Goal: Transaction & Acquisition: Purchase product/service

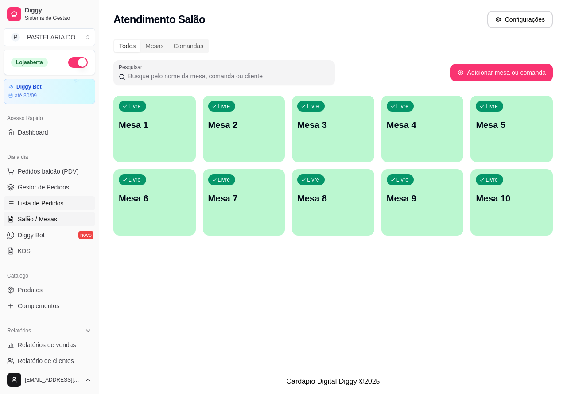
click at [58, 201] on span "Lista de Pedidos" at bounding box center [41, 203] width 46 height 9
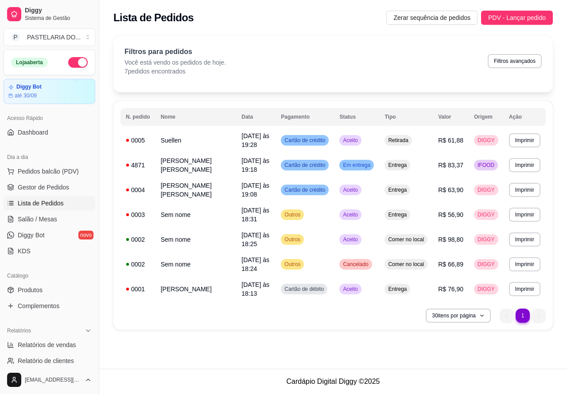
click at [525, 141] on button "Imprimir" at bounding box center [524, 140] width 31 height 14
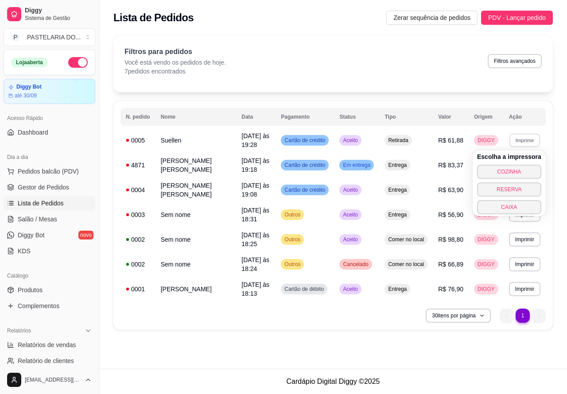
click at [525, 169] on button "COZINHA" at bounding box center [509, 172] width 64 height 14
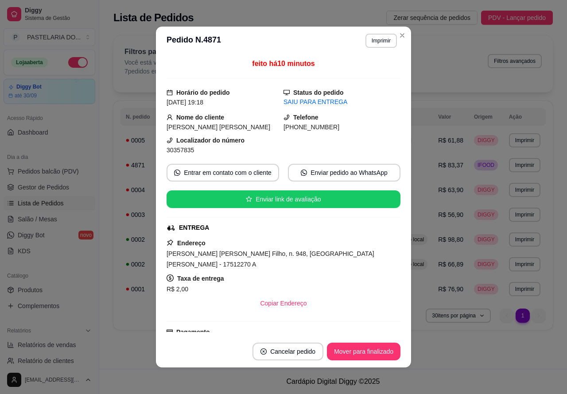
click at [398, 35] on div "Filtros para pedidos Você está vendo os pedidos de hoje. 7 pedidos encontrados …" at bounding box center [332, 63] width 439 height 57
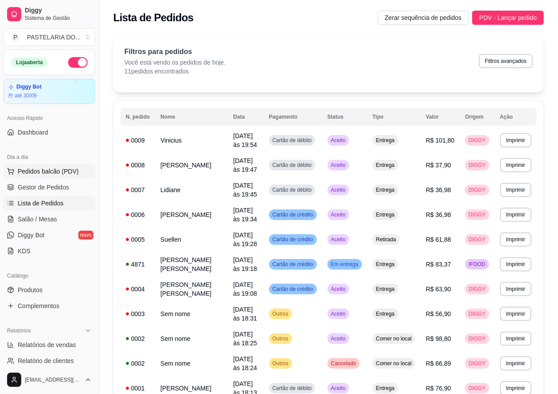
click at [79, 171] on button "Pedidos balcão (PDV)" at bounding box center [50, 171] width 92 height 14
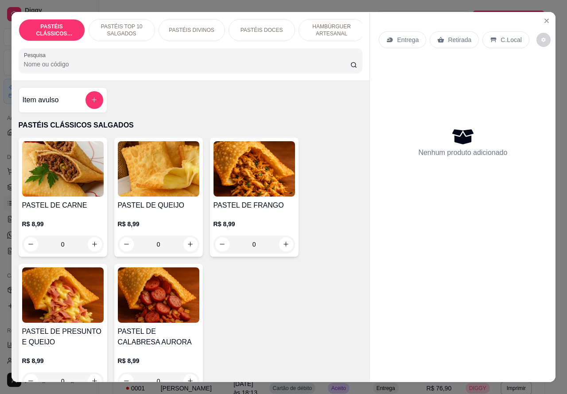
click at [408, 35] on p "Entrega" at bounding box center [408, 39] width 22 height 9
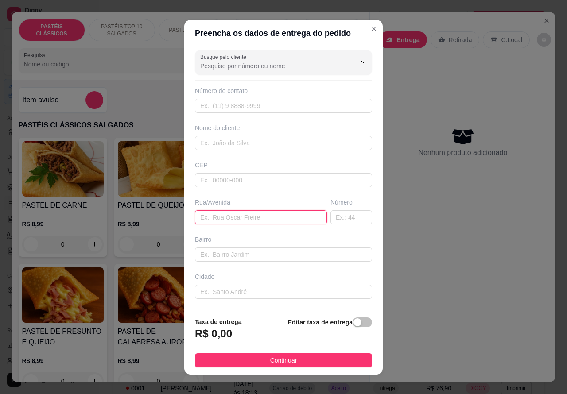
paste input "[PERSON_NAME][STREET_ADDRESS][PERSON_NAME]"
type input "[PERSON_NAME][STREET_ADDRESS][PERSON_NAME]"
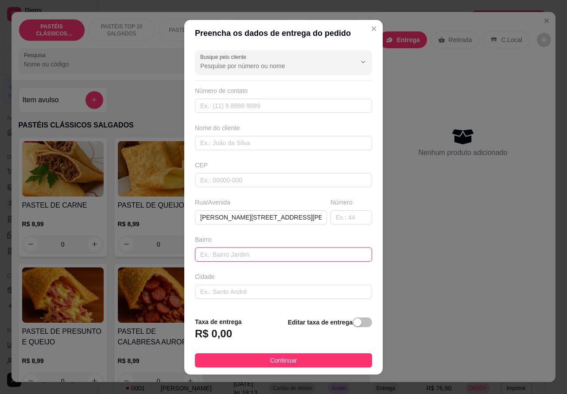
paste input "[PERSON_NAME][STREET_ADDRESS][PERSON_NAME]"
click at [273, 255] on input "[PERSON_NAME][STREET_ADDRESS][PERSON_NAME]" at bounding box center [283, 254] width 177 height 14
type input "R"
type input "COMERCIARIOS I"
click at [353, 323] on div "button" at bounding box center [357, 322] width 8 height 8
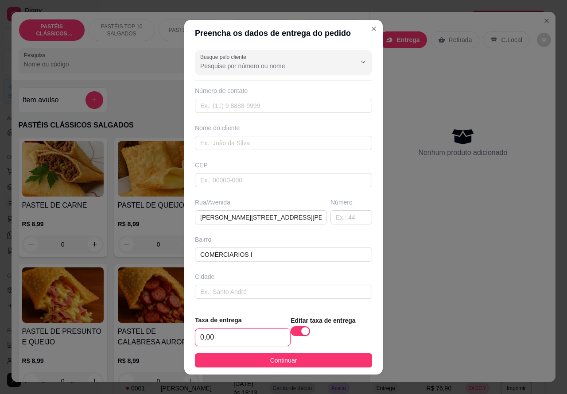
click at [197, 341] on input "0,00" at bounding box center [242, 337] width 95 height 17
click at [200, 338] on input "0,00" at bounding box center [242, 337] width 95 height 17
type input "6,00"
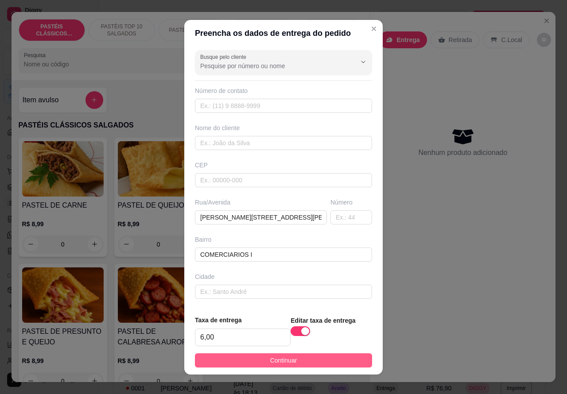
click at [328, 354] on button "Continuar" at bounding box center [283, 360] width 177 height 14
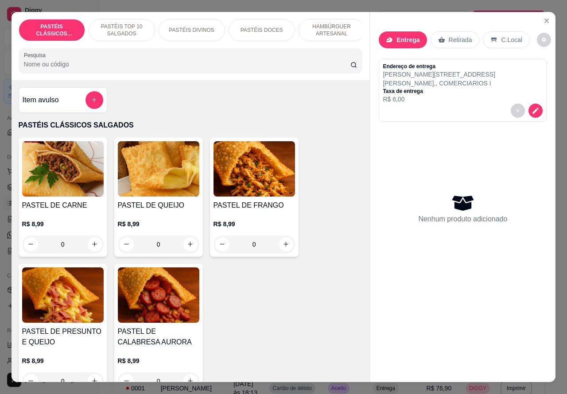
click at [332, 27] on p "HAMBÚRGUER ARTESANAL" at bounding box center [331, 30] width 51 height 14
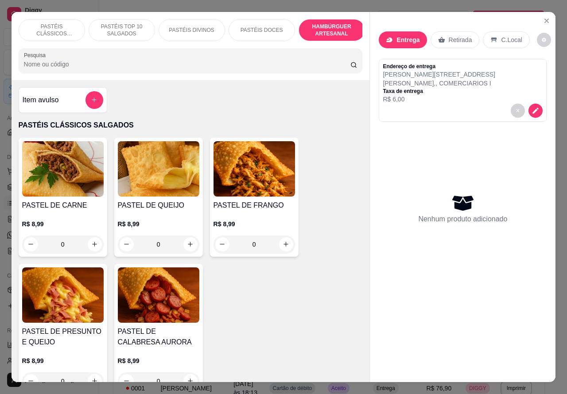
scroll to position [20, 0]
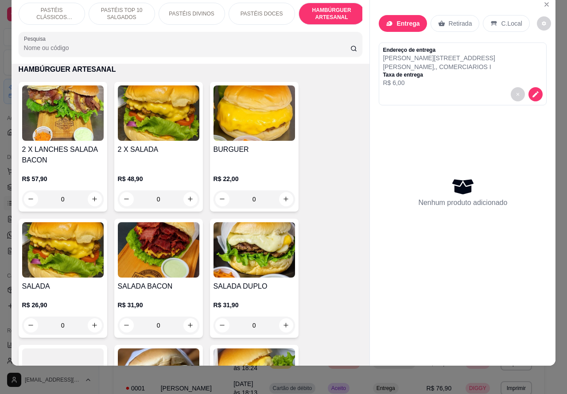
click at [184, 325] on div "0" at bounding box center [158, 326] width 81 height 18
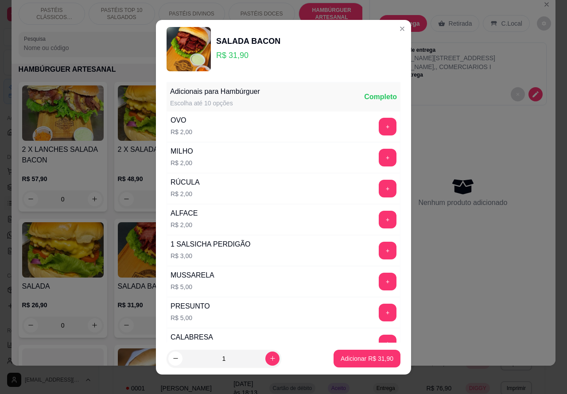
click at [350, 359] on p "Adicionar R$ 31,90" at bounding box center [366, 358] width 53 height 9
type input "1"
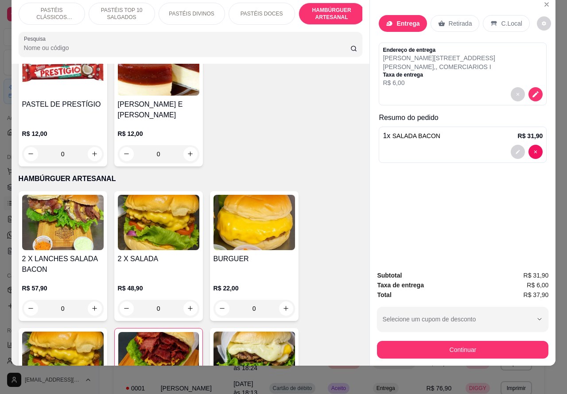
scroll to position [1797, 0]
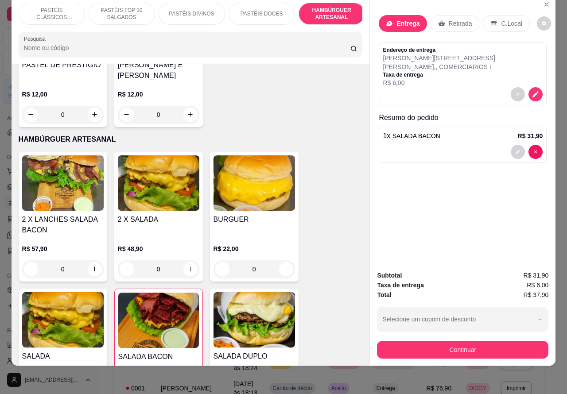
click at [278, 268] on div "0" at bounding box center [253, 269] width 81 height 18
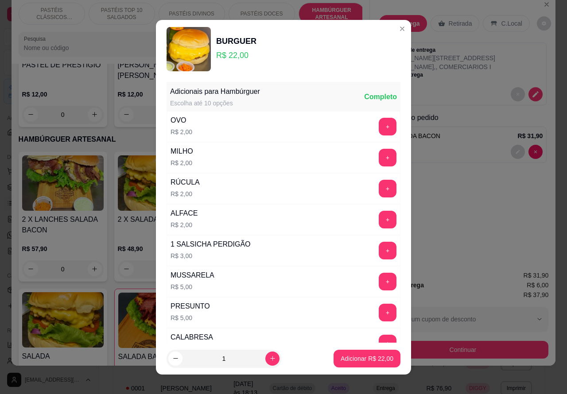
click at [347, 357] on p "Adicionar R$ 22,00" at bounding box center [366, 358] width 53 height 9
type input "1"
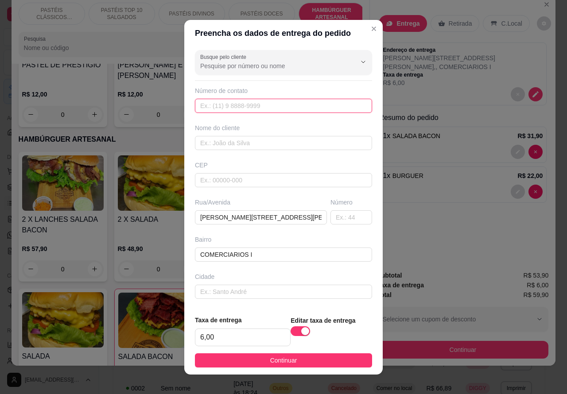
paste input "[PHONE_NUMBER]"
type input "[PHONE_NUMBER]"
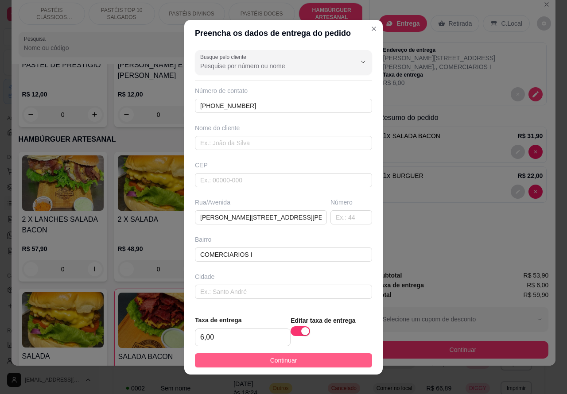
click at [303, 361] on button "Continuar" at bounding box center [283, 360] width 177 height 14
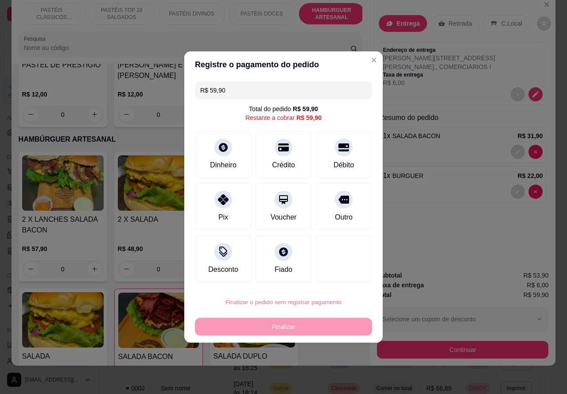
click at [345, 277] on button "Confirmar" at bounding box center [335, 276] width 31 height 13
type input "0"
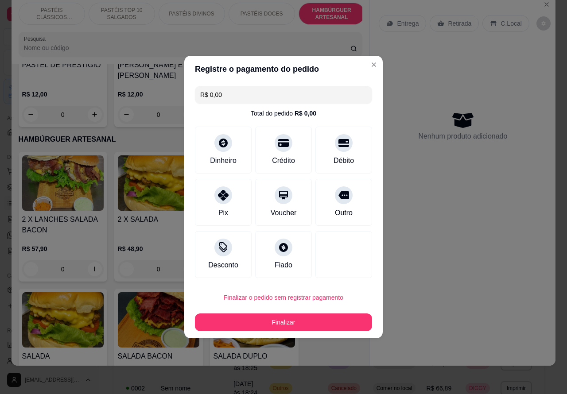
type input "R$ 0,00"
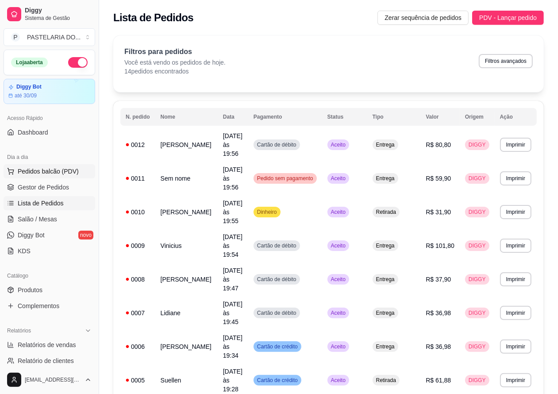
click at [70, 174] on span "Pedidos balcão (PDV)" at bounding box center [48, 171] width 61 height 9
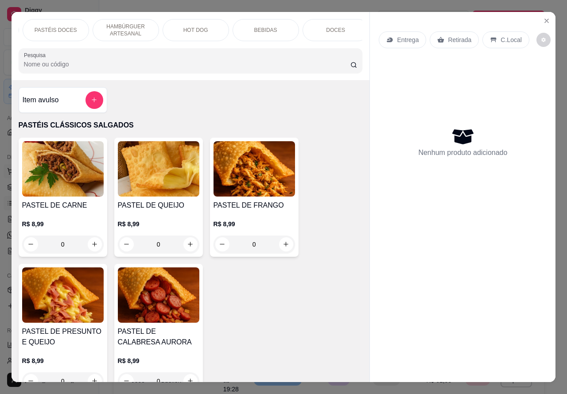
scroll to position [0, 212]
click at [330, 30] on div "DOCES" at bounding box center [329, 30] width 66 height 22
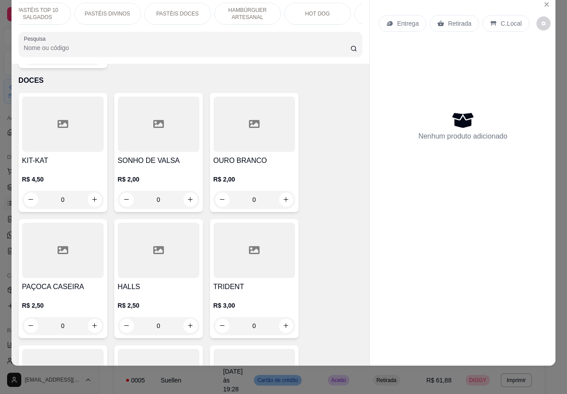
scroll to position [0, 80]
click at [197, 5] on div "PASTÉIS DOCES" at bounding box center [182, 14] width 66 height 22
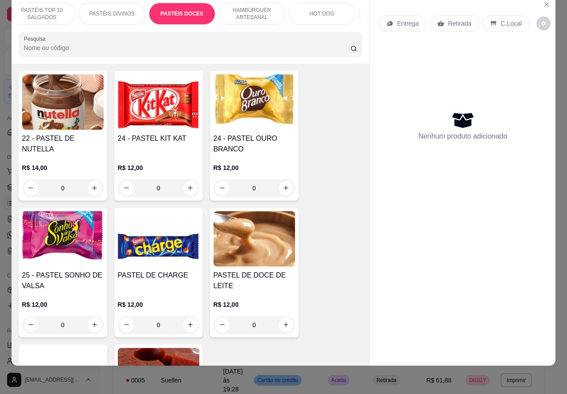
click at [187, 191] on icon "increase-product-quantity" at bounding box center [190, 188] width 7 height 7
type input "1"
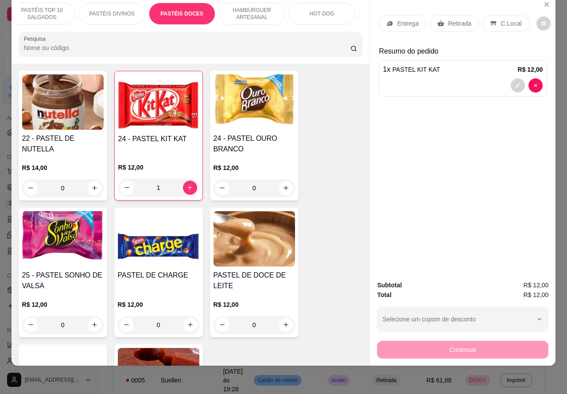
click at [446, 78] on div at bounding box center [462, 85] width 160 height 14
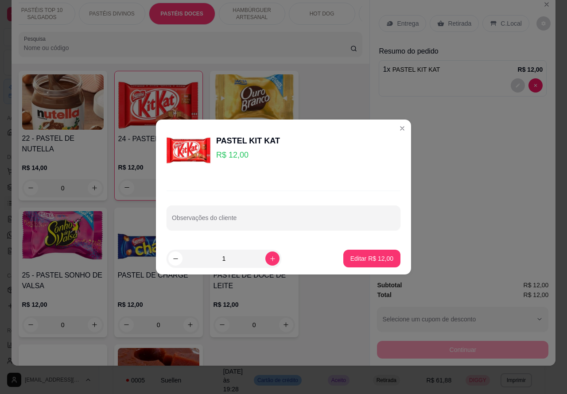
click at [286, 218] on input "Observações do cliente" at bounding box center [283, 221] width 223 height 9
type input "JULIANO ESTA AGUARDANDO"
click at [375, 255] on p "Editar R$ 12,00" at bounding box center [371, 258] width 43 height 9
type input "0"
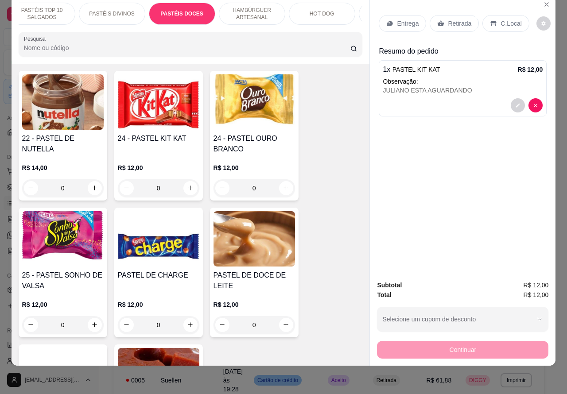
click at [453, 19] on p "Retirada" at bounding box center [459, 23] width 23 height 9
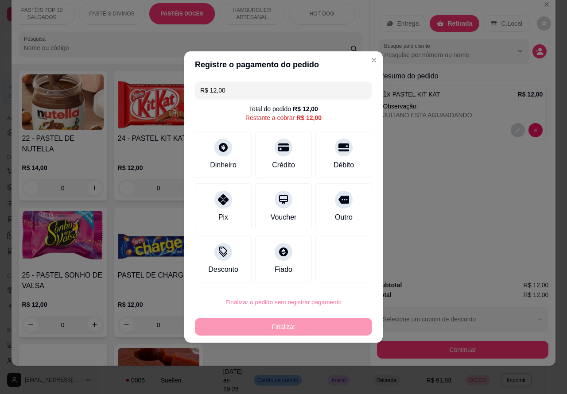
click at [347, 282] on button "Confirmar" at bounding box center [335, 276] width 31 height 13
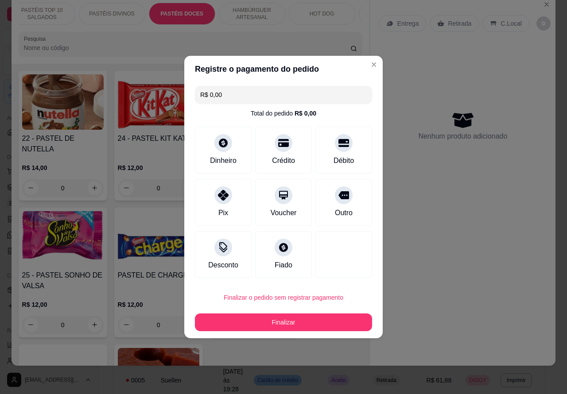
type input "R$ 0,00"
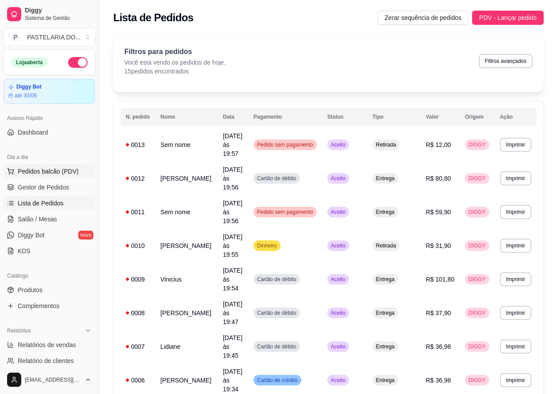
click at [69, 173] on span "Pedidos balcão (PDV)" at bounding box center [48, 171] width 61 height 9
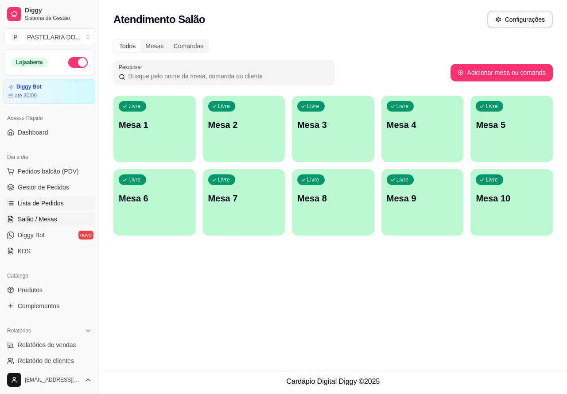
click at [60, 201] on span "Lista de Pedidos" at bounding box center [41, 203] width 46 height 9
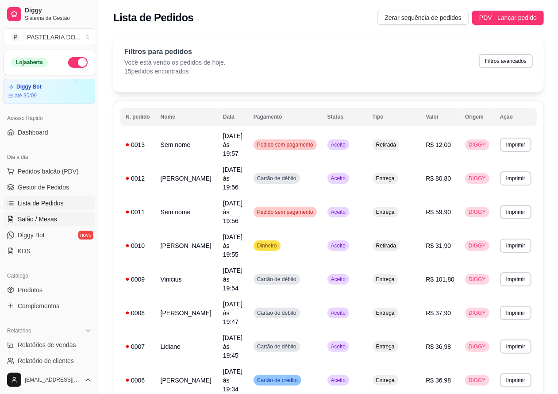
click at [45, 218] on span "Salão / Mesas" at bounding box center [37, 219] width 39 height 9
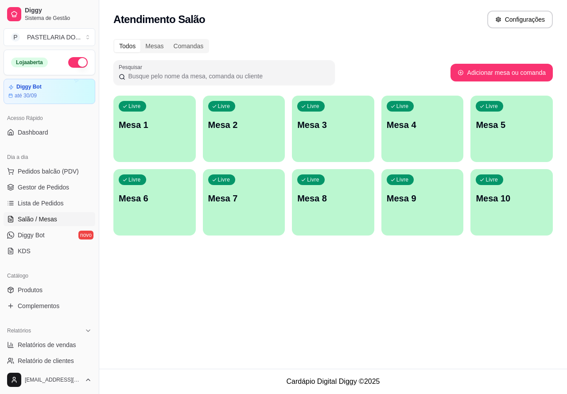
click at [499, 128] on p "Mesa 5" at bounding box center [511, 125] width 72 height 12
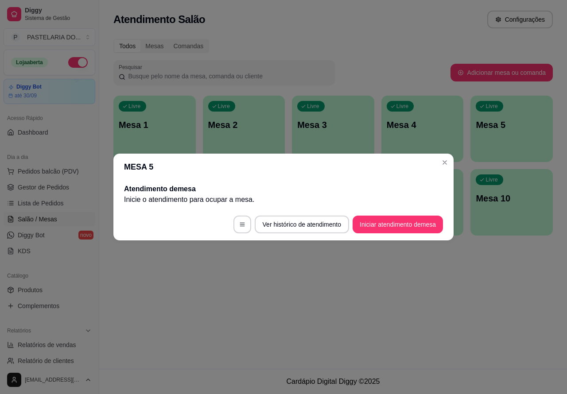
click at [386, 224] on button "Iniciar atendimento de mesa" at bounding box center [397, 225] width 90 height 18
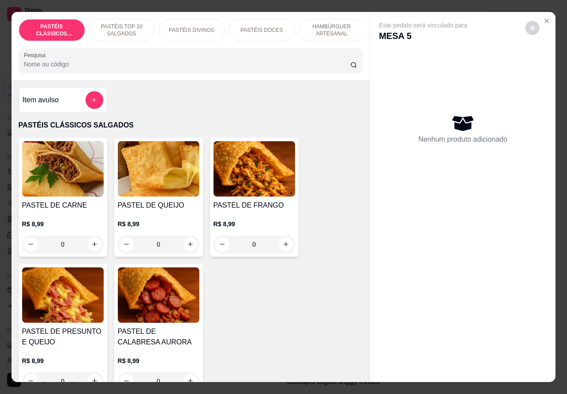
click at [331, 30] on p "HAMBÚRGUER ARTESANAL" at bounding box center [331, 30] width 51 height 14
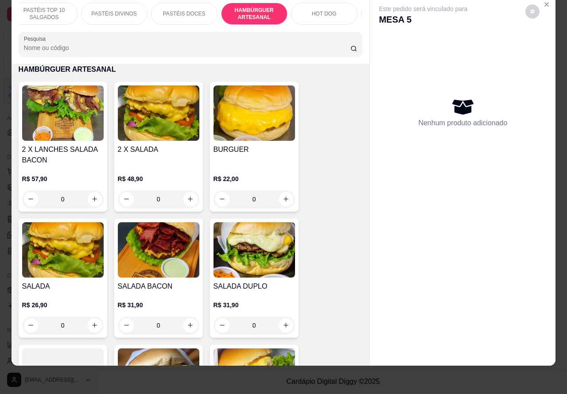
scroll to position [0, 83]
click at [320, 10] on p "HOT DOG" at bounding box center [318, 13] width 25 height 7
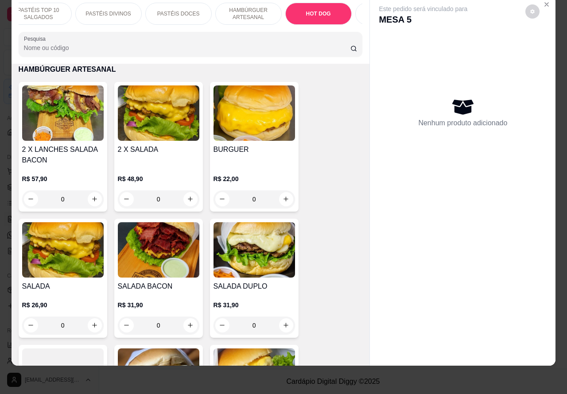
scroll to position [2663, 0]
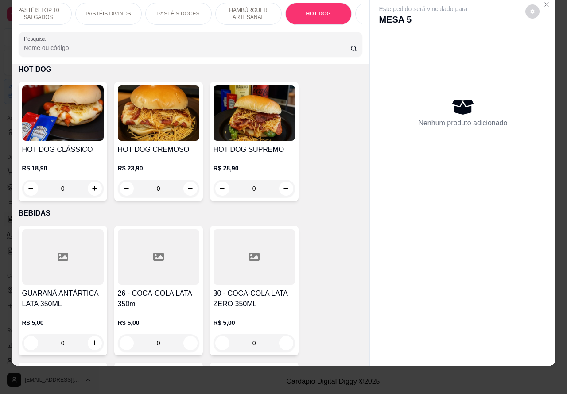
click at [89, 184] on div "0" at bounding box center [62, 189] width 81 height 18
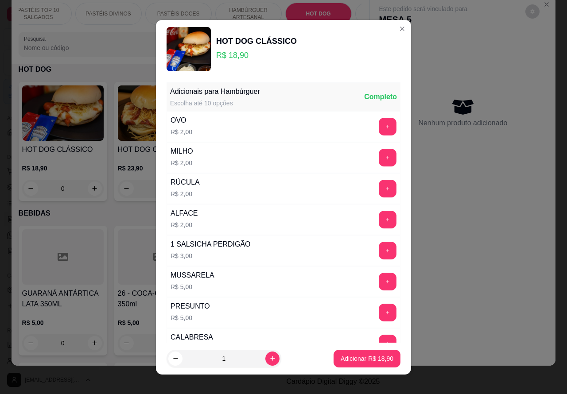
click at [352, 359] on p "Adicionar R$ 18,90" at bounding box center [366, 358] width 53 height 9
type input "1"
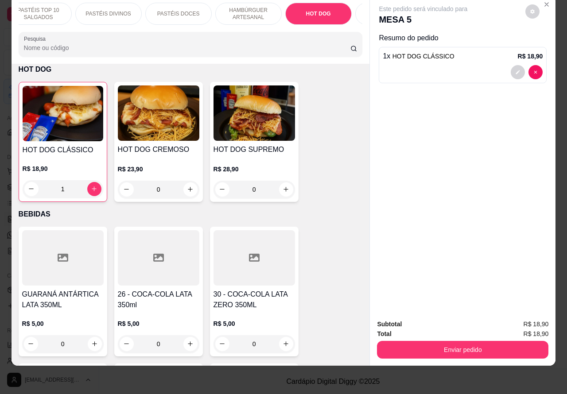
click at [425, 341] on button "Enviar pedido" at bounding box center [462, 350] width 171 height 18
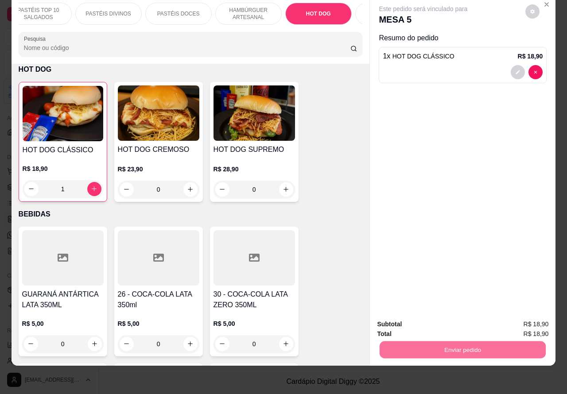
click at [448, 322] on button "Registrar cliente" at bounding box center [465, 320] width 58 height 17
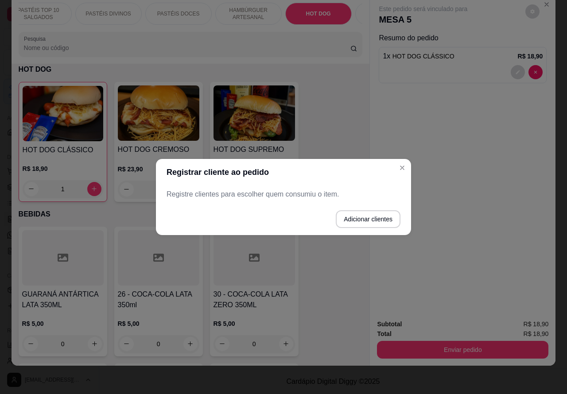
click at [463, 197] on div "Este pedido será vinculado para MESA 5 Resumo do pedido 1 x HOT DOG CLÁSSICO R$…" at bounding box center [462, 154] width 185 height 317
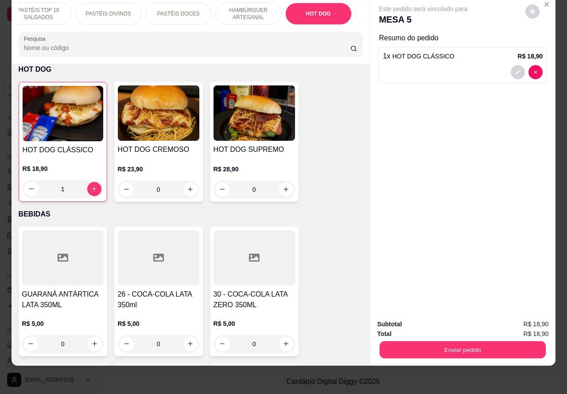
click at [448, 342] on button "Enviar pedido" at bounding box center [462, 349] width 166 height 17
click at [461, 317] on button "Registrar cliente" at bounding box center [465, 320] width 58 height 17
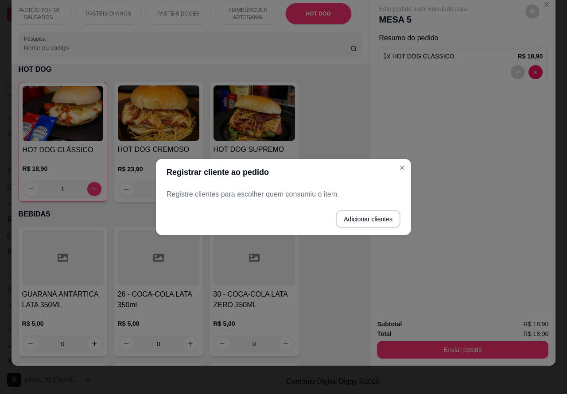
click at [402, 173] on button "Close" at bounding box center [402, 168] width 14 height 14
click at [446, 344] on button "Enviar pedido" at bounding box center [462, 350] width 171 height 18
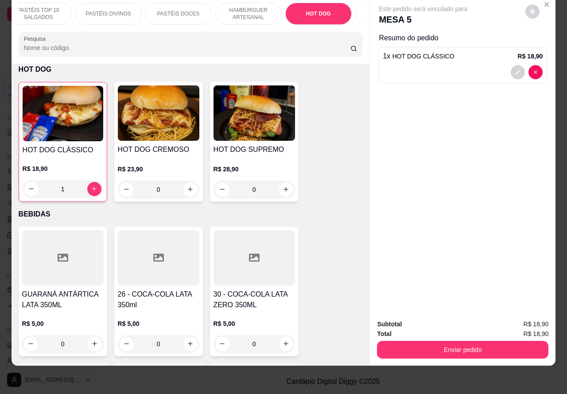
click at [426, 342] on button "Enviar pedido" at bounding box center [462, 350] width 171 height 18
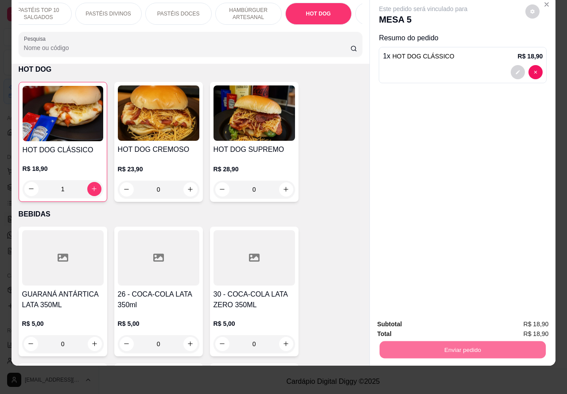
click at [522, 315] on button "Enviar pedido" at bounding box center [524, 320] width 50 height 17
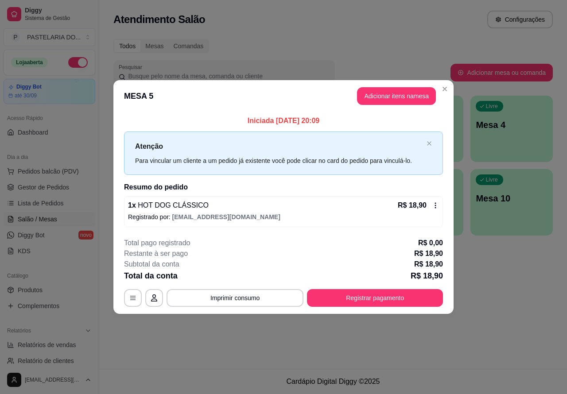
click at [62, 204] on link "Lista de Pedidos" at bounding box center [50, 203] width 92 height 14
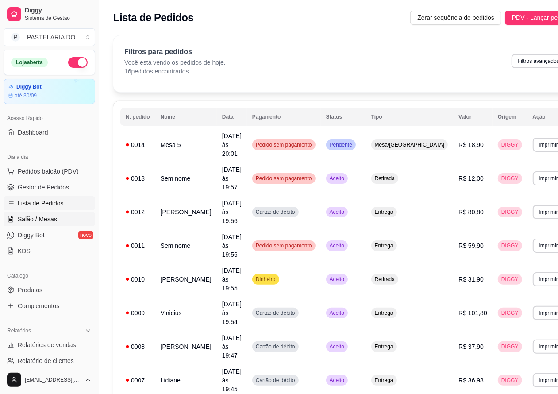
click at [49, 219] on span "Salão / Mesas" at bounding box center [37, 219] width 39 height 9
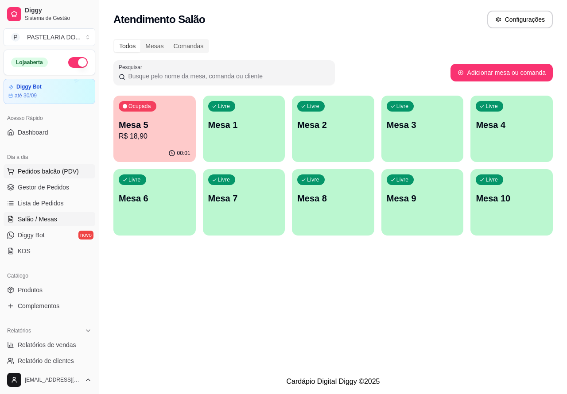
click at [63, 173] on span "Pedidos balcão (PDV)" at bounding box center [48, 171] width 61 height 9
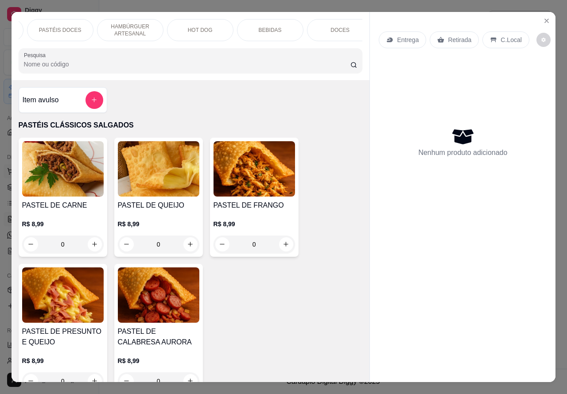
scroll to position [0, 212]
click at [196, 28] on div "HOT DOG" at bounding box center [189, 30] width 66 height 22
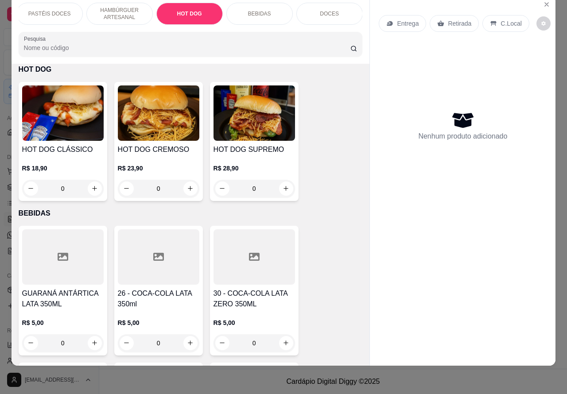
click at [94, 185] on div "0" at bounding box center [62, 189] width 81 height 18
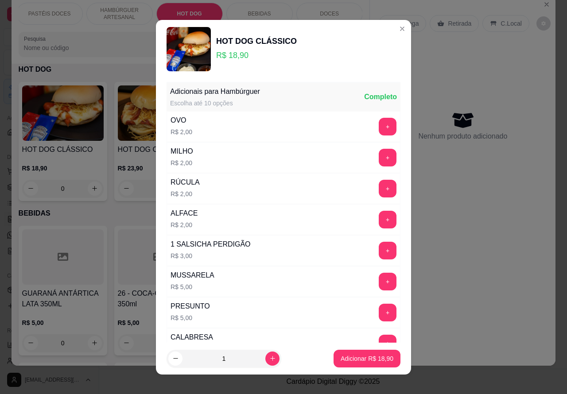
click at [340, 361] on p "Adicionar R$ 18,90" at bounding box center [366, 358] width 53 height 9
type input "1"
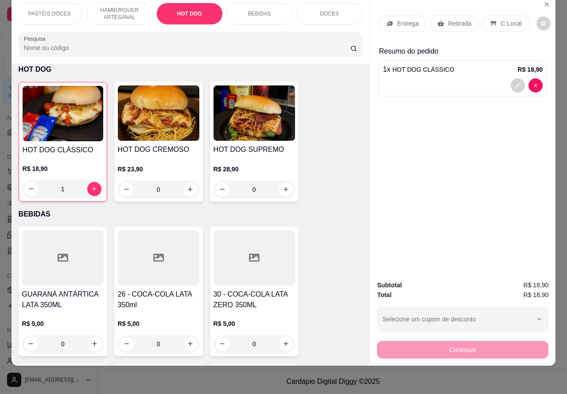
click at [192, 191] on div "0" at bounding box center [158, 190] width 81 height 18
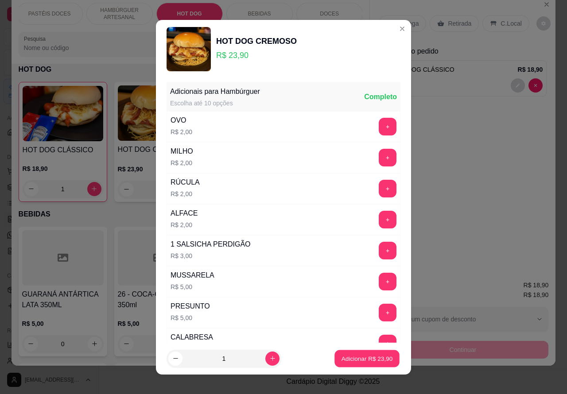
click at [358, 359] on p "Adicionar R$ 23,90" at bounding box center [366, 358] width 51 height 8
type input "1"
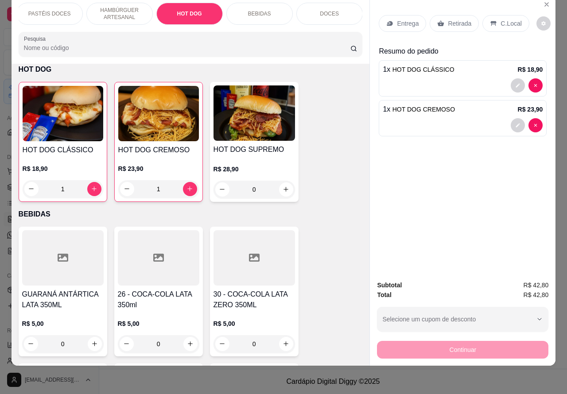
scroll to position [0, 0]
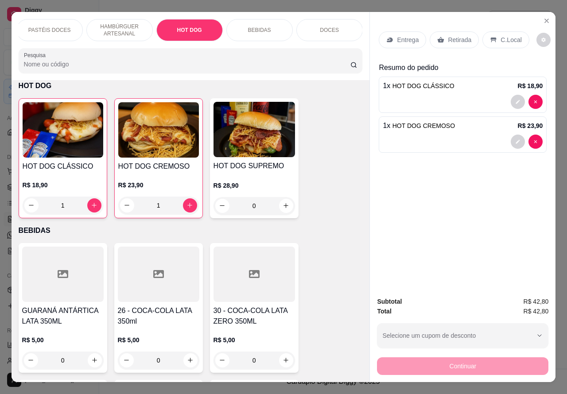
click at [452, 35] on p "Retirada" at bounding box center [459, 39] width 23 height 9
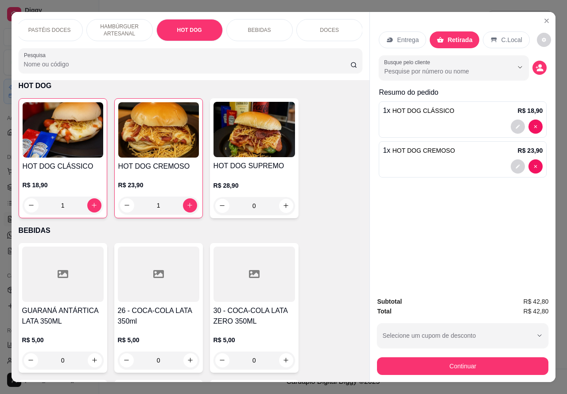
click at [432, 162] on div at bounding box center [462, 166] width 160 height 14
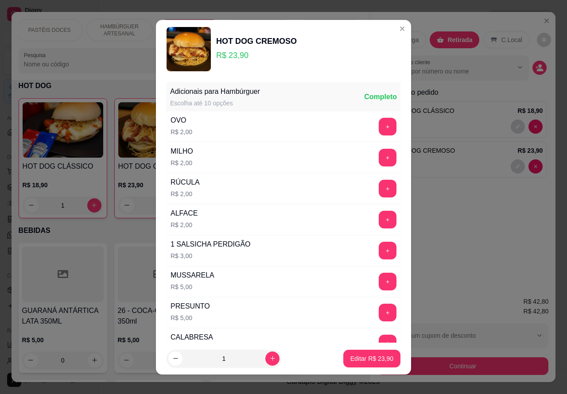
click at [457, 242] on div "Entrega Retirada C.Local Busque pelo cliente Resumo do pedido 1 x HOT DOG CLÁSS…" at bounding box center [462, 151] width 185 height 278
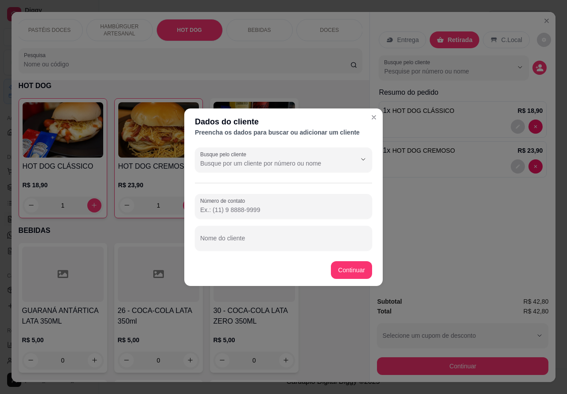
click at [225, 170] on div "Busque pelo cliente" at bounding box center [283, 159] width 177 height 25
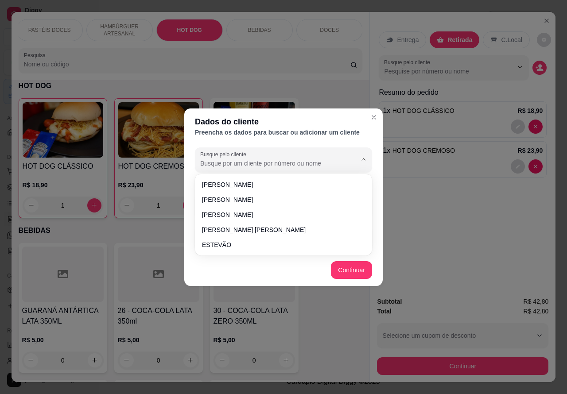
click at [421, 236] on div "Dados do cliente Preencha os dados para buscar ou adicionar um cliente Busque p…" at bounding box center [283, 197] width 567 height 394
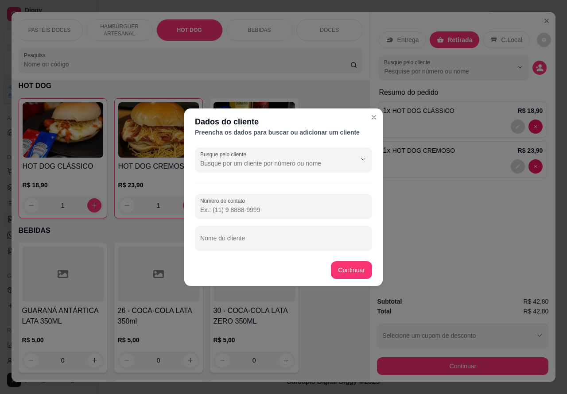
click at [373, 116] on div "Entrega Retirada C.Local Busque pelo cliente Resumo do pedido 1 x HOT DOG CLÁSS…" at bounding box center [462, 151] width 185 height 278
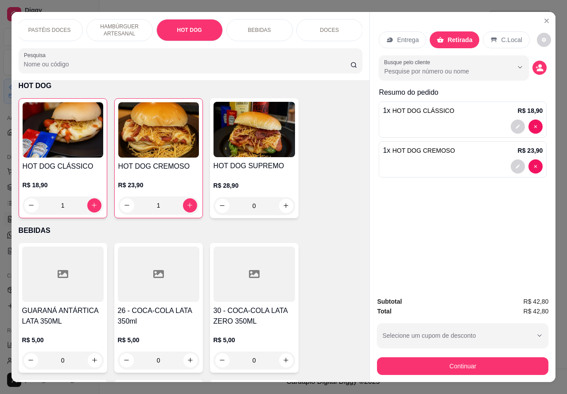
click at [452, 150] on div "1 x HOT DOG CREMOSO R$ 23,90" at bounding box center [462, 150] width 160 height 11
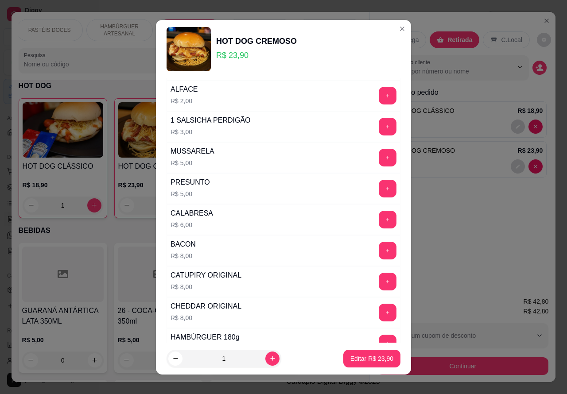
scroll to position [240, 0]
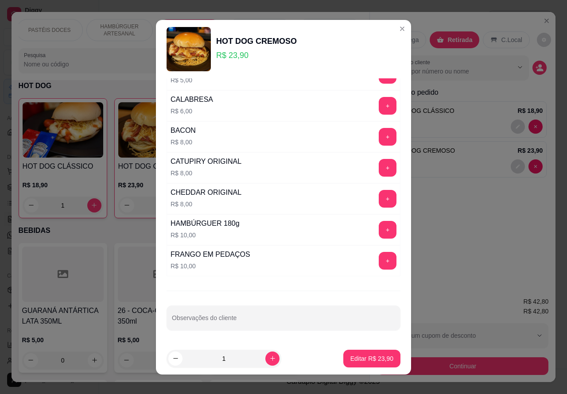
click at [247, 322] on input "Observações do cliente" at bounding box center [283, 321] width 223 height 9
type input "C"
type input "ESTA NO CARRO"
click at [356, 356] on p "Editar R$ 23,90" at bounding box center [371, 358] width 43 height 9
type input "0"
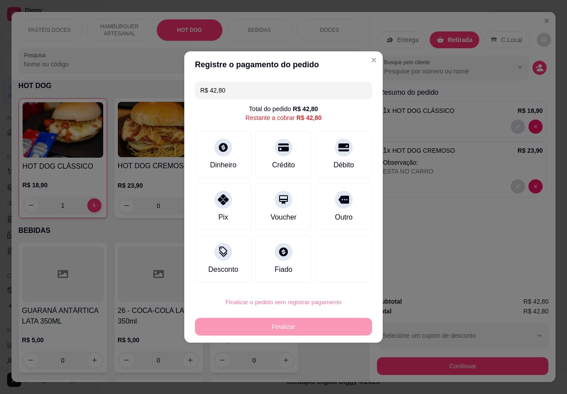
click at [342, 276] on button "Confirmar" at bounding box center [335, 276] width 31 height 13
type input "0"
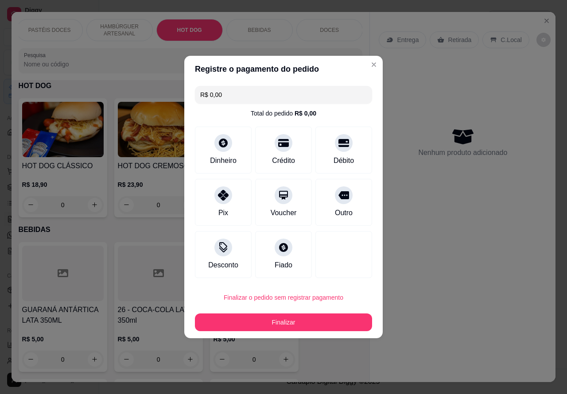
type input "R$ 0,00"
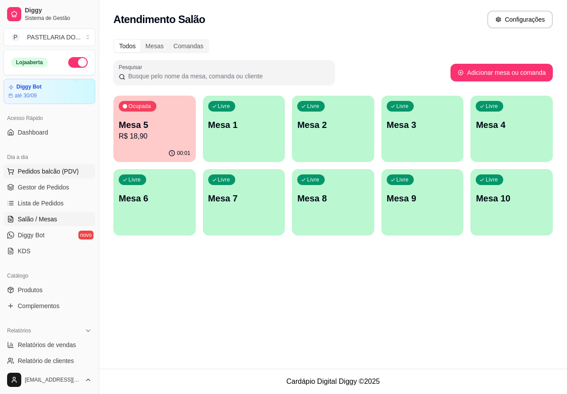
click at [57, 172] on span "Pedidos balcão (PDV)" at bounding box center [48, 171] width 61 height 9
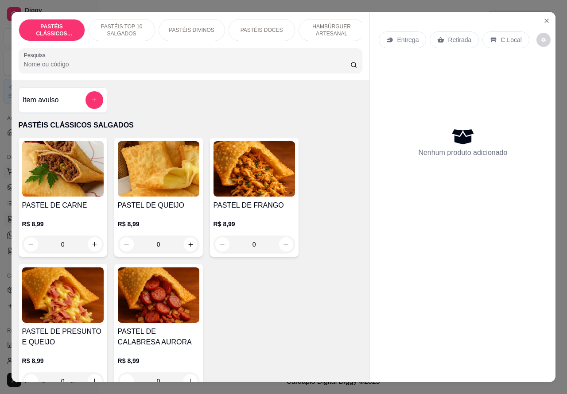
click at [187, 247] on icon "increase-product-quantity" at bounding box center [190, 244] width 7 height 7
type input "1"
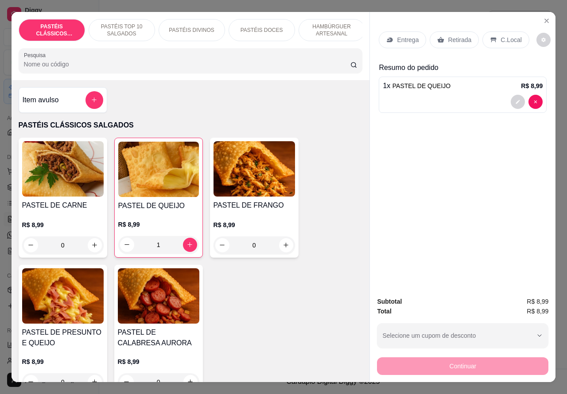
click at [430, 103] on div at bounding box center [462, 102] width 160 height 14
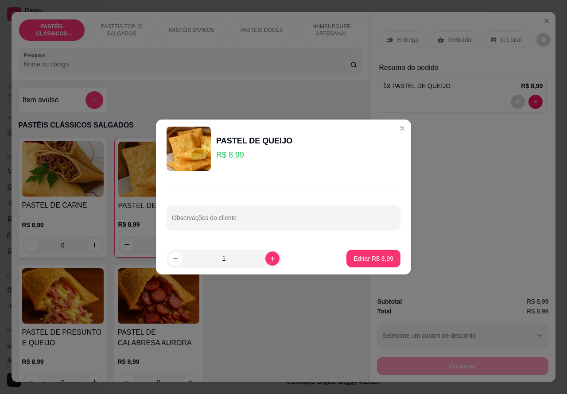
click at [235, 218] on div "Observações do cliente" at bounding box center [283, 217] width 234 height 25
type input "e"
type input "[PERSON_NAME] ES AGUARDANDO"
click at [364, 256] on p "Editar R$ 8,99" at bounding box center [373, 258] width 40 height 9
type input "0"
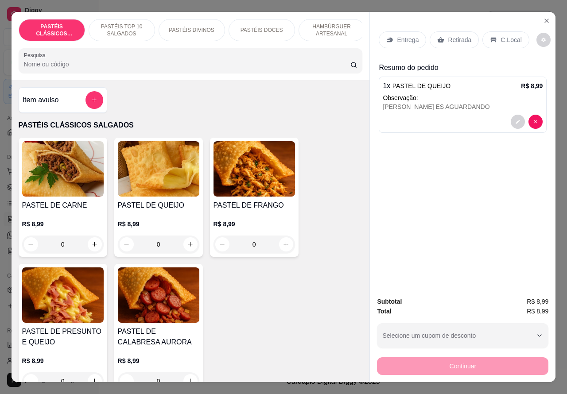
click at [461, 35] on p "Retirada" at bounding box center [459, 39] width 23 height 9
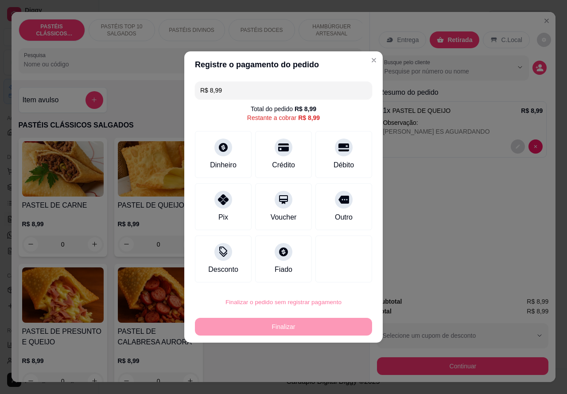
click at [336, 276] on button "Confirmar" at bounding box center [335, 276] width 31 height 13
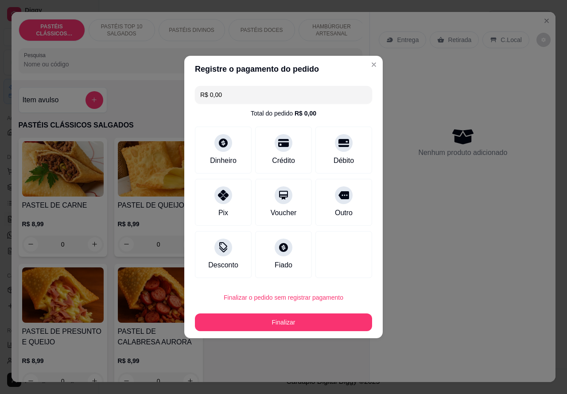
type input "R$ 0,00"
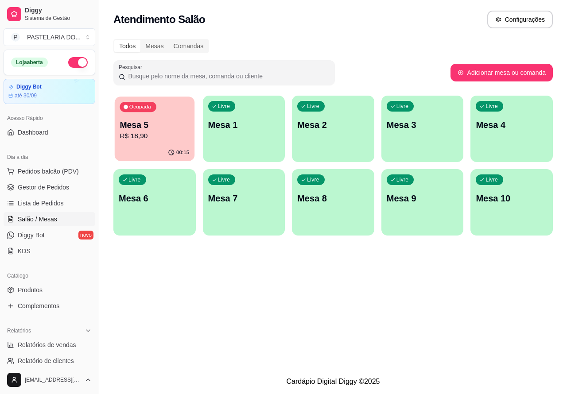
click at [171, 131] on p "R$ 18,90" at bounding box center [155, 136] width 70 height 10
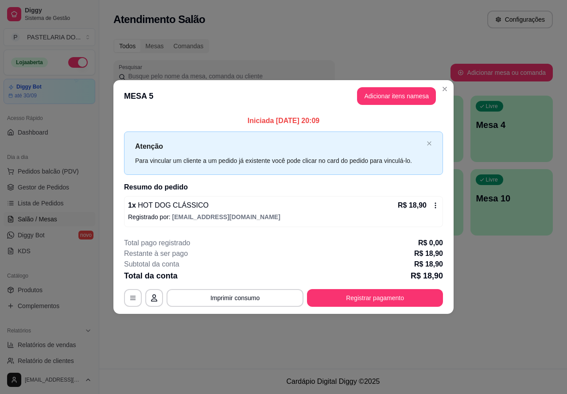
click at [499, 310] on div "Atendimento Salão Configurações Todos Mesas Comandas Pesquisar Adicionar mesa o…" at bounding box center [332, 184] width 467 height 369
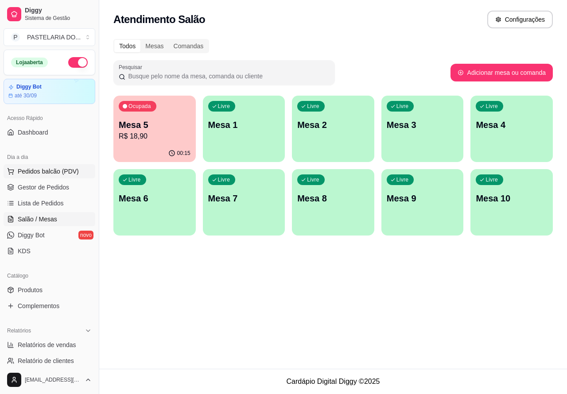
click at [69, 172] on span "Pedidos balcão (PDV)" at bounding box center [48, 171] width 61 height 9
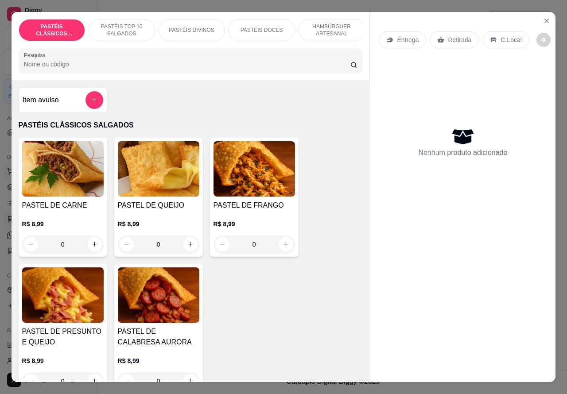
click at [187, 247] on icon "increase-product-quantity" at bounding box center [190, 244] width 7 height 7
type input "1"
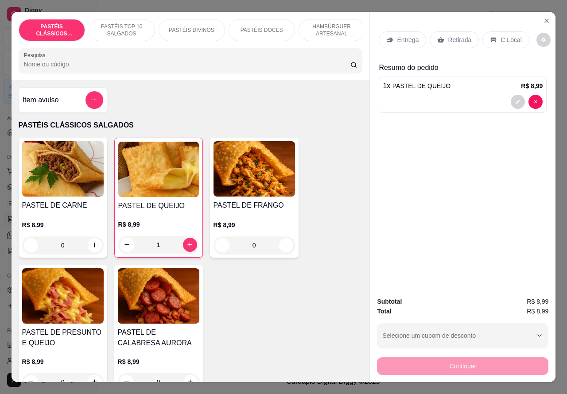
click at [129, 23] on p "PASTÉIS TOP 10 SALGADOS" at bounding box center [121, 30] width 51 height 14
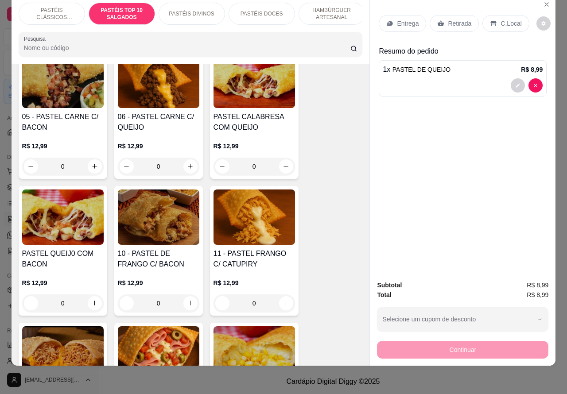
scroll to position [626, 0]
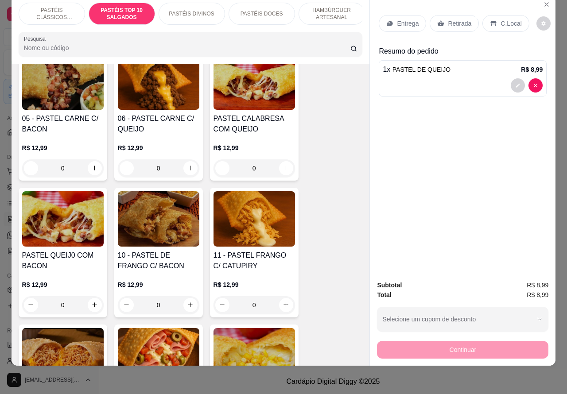
click at [182, 171] on div "0" at bounding box center [158, 168] width 81 height 18
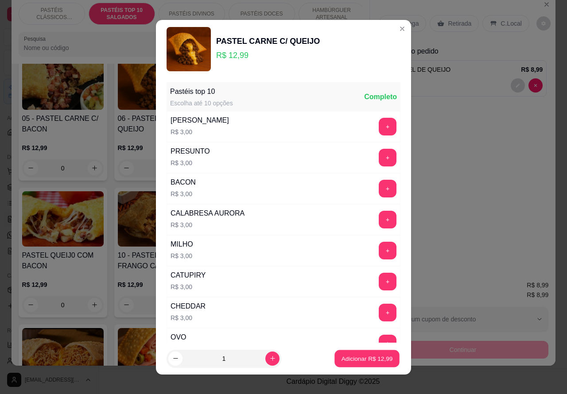
click at [350, 355] on p "Adicionar R$ 12,99" at bounding box center [366, 358] width 51 height 8
type input "1"
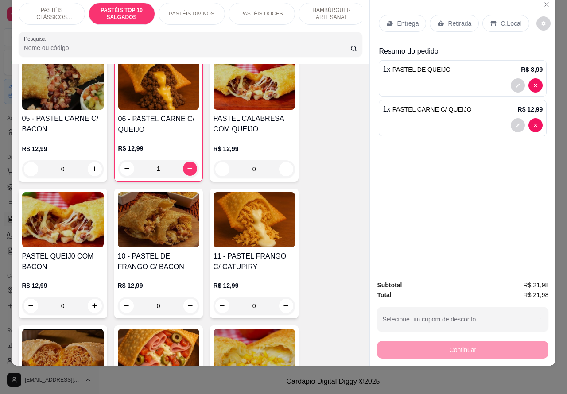
click at [443, 119] on div at bounding box center [462, 125] width 160 height 14
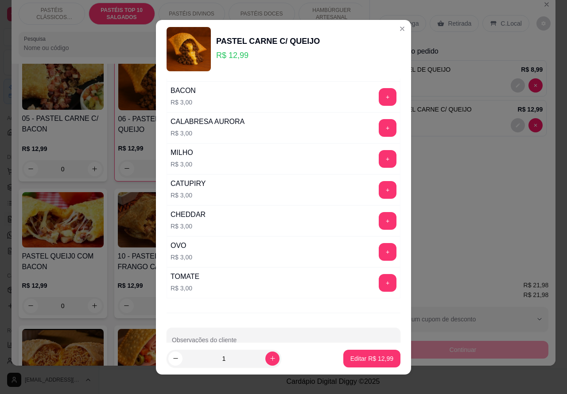
scroll to position [116, 0]
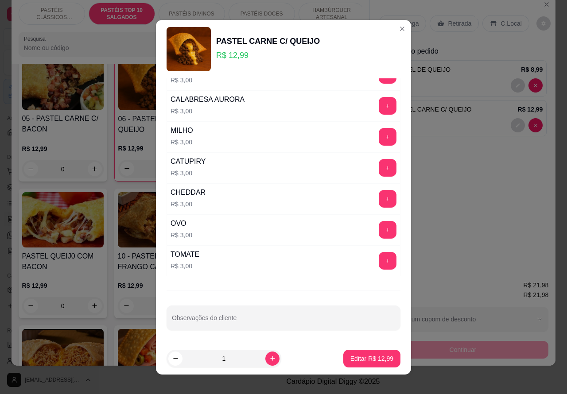
click at [258, 319] on input "Observações do cliente" at bounding box center [283, 321] width 223 height 9
type input "p"
type input "P"
type input "PRISCILA VEM RETIRAR"
click at [353, 362] on p "Editar R$ 12,99" at bounding box center [371, 358] width 43 height 9
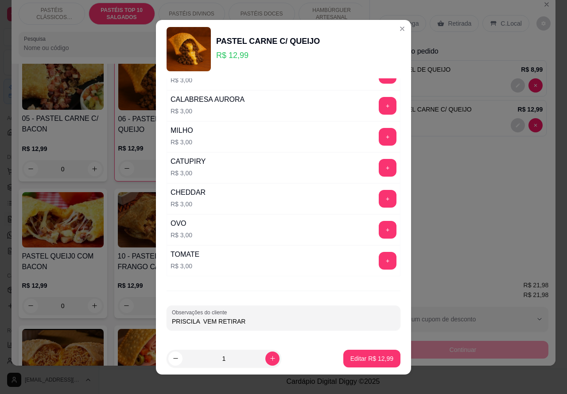
type input "0"
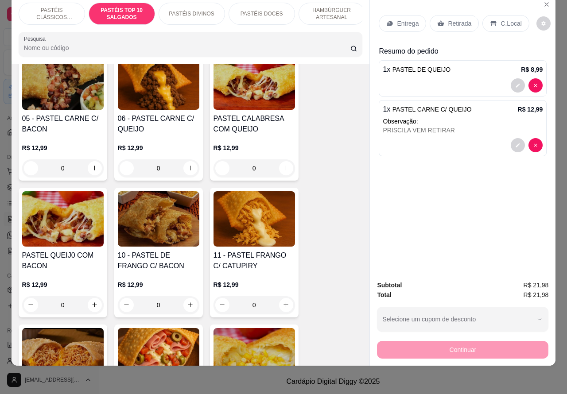
click at [463, 19] on p "Retirada" at bounding box center [459, 23] width 23 height 9
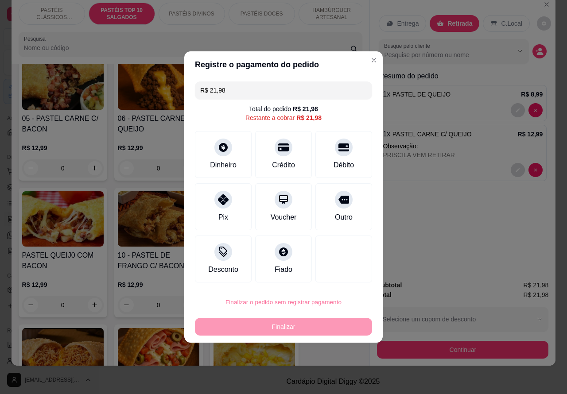
click at [342, 274] on button "Confirmar" at bounding box center [335, 276] width 31 height 13
type input "0"
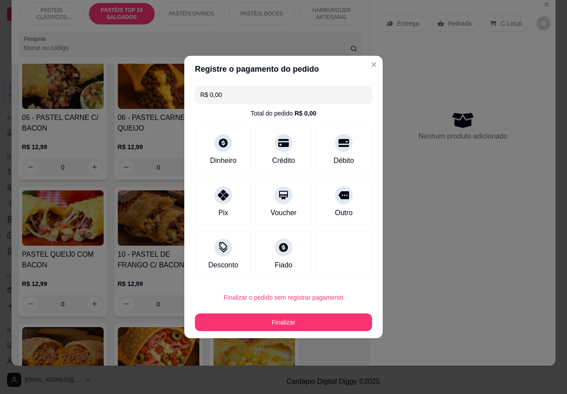
type input "R$ 0,00"
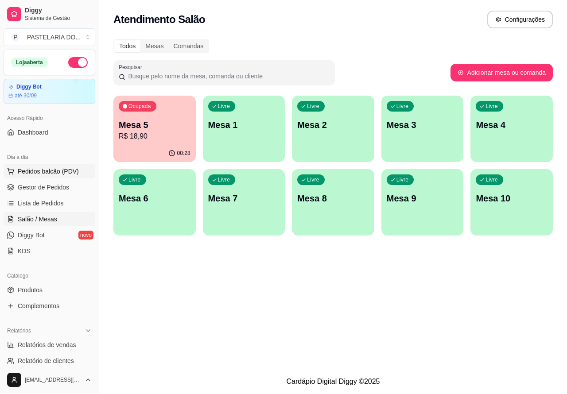
click at [77, 173] on button "Pedidos balcão (PDV)" at bounding box center [50, 171] width 92 height 14
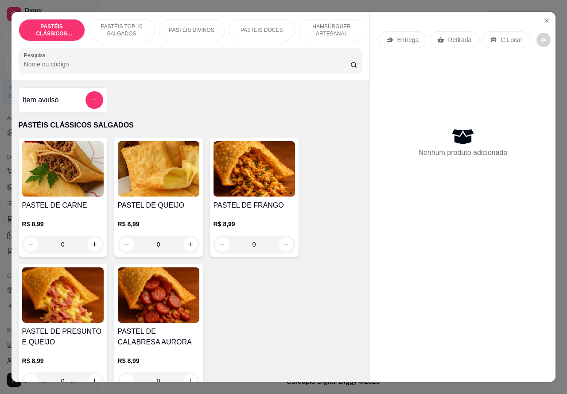
click at [344, 23] on p "HAMBÚRGUER ARTESANAL" at bounding box center [331, 30] width 51 height 14
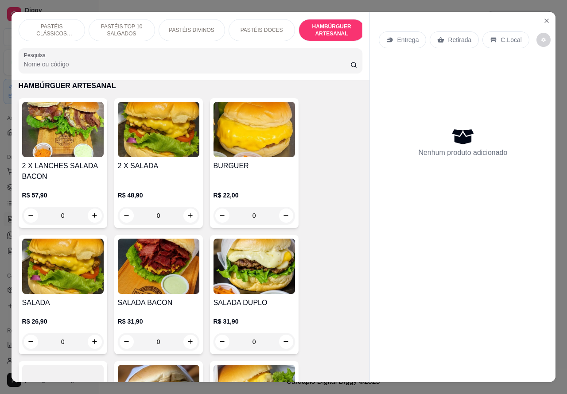
scroll to position [20, 0]
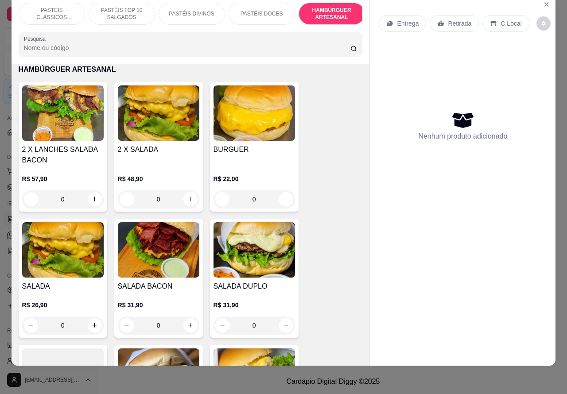
click at [286, 192] on div "0" at bounding box center [253, 199] width 81 height 18
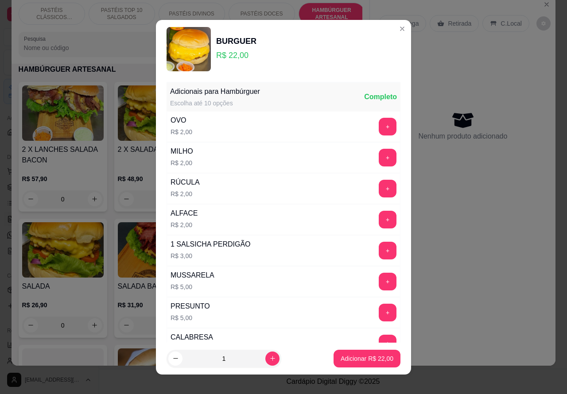
click at [352, 350] on button "Adicionar R$ 22,00" at bounding box center [366, 359] width 67 height 18
type input "1"
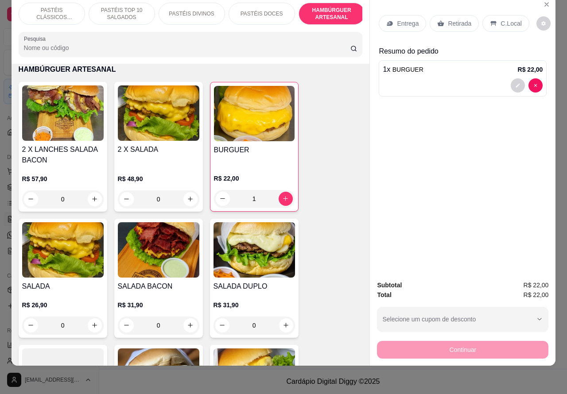
click at [270, 10] on p "PASTÉIS DOCES" at bounding box center [261, 13] width 42 height 7
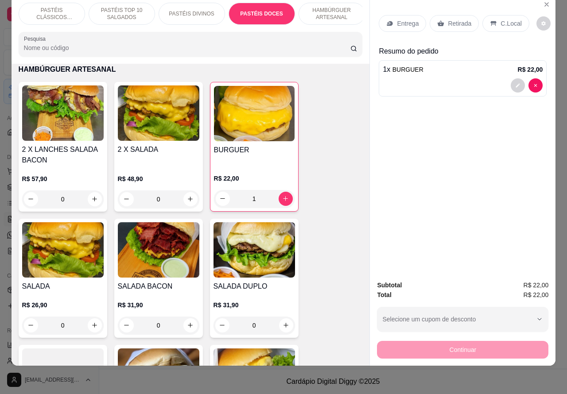
scroll to position [1450, 0]
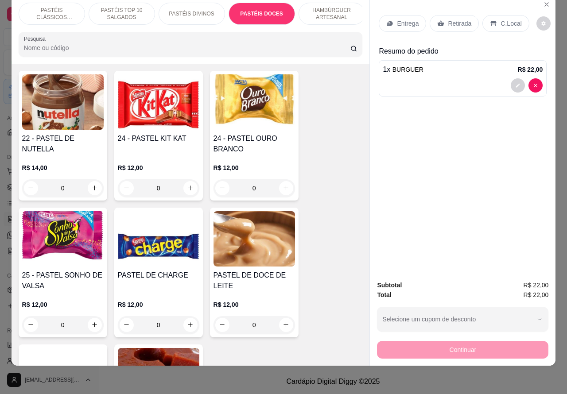
click at [188, 190] on icon "increase-product-quantity" at bounding box center [190, 187] width 5 height 5
click at [187, 191] on icon "increase-product-quantity" at bounding box center [190, 188] width 7 height 7
type input "1"
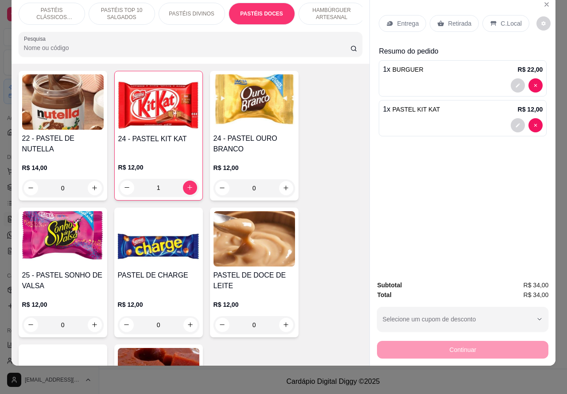
click at [443, 118] on div at bounding box center [462, 125] width 160 height 14
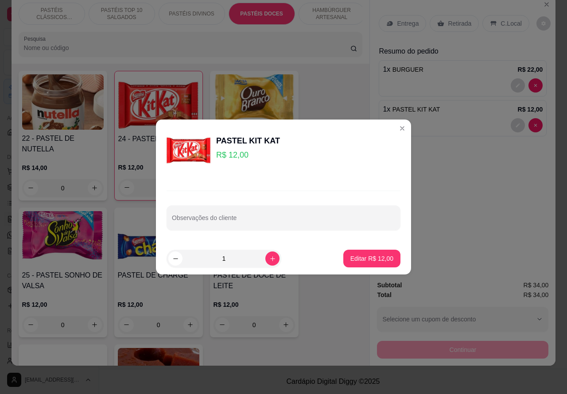
click at [271, 220] on input "Observações do cliente" at bounding box center [283, 221] width 223 height 9
type input "[PERSON_NAME] ESTA AGUARDANDO"
click at [367, 259] on p "Editar R$ 12,00" at bounding box center [371, 258] width 43 height 9
type input "0"
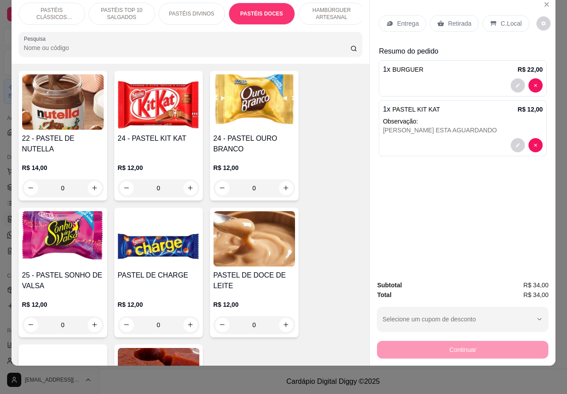
click at [465, 19] on p "Retirada" at bounding box center [459, 23] width 23 height 9
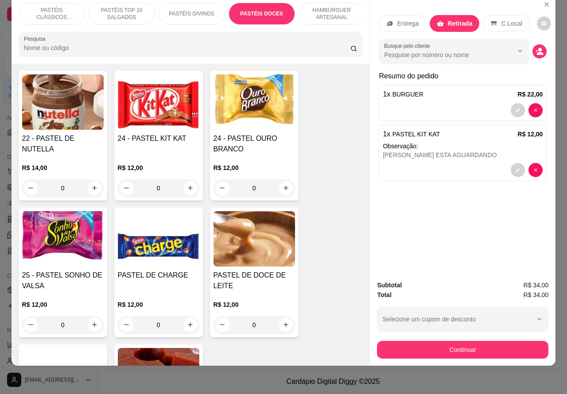
click at [445, 341] on button "Continuar" at bounding box center [462, 350] width 171 height 18
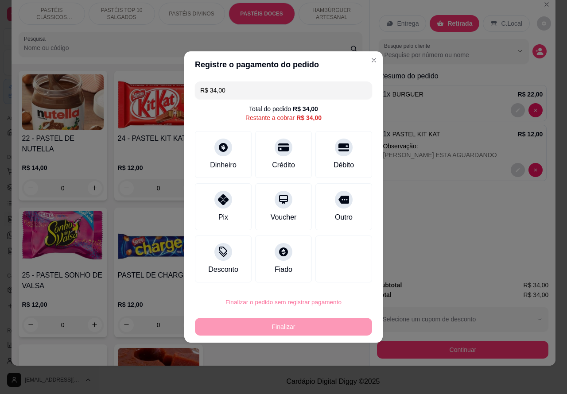
click at [346, 283] on button "Confirmar" at bounding box center [336, 277] width 33 height 14
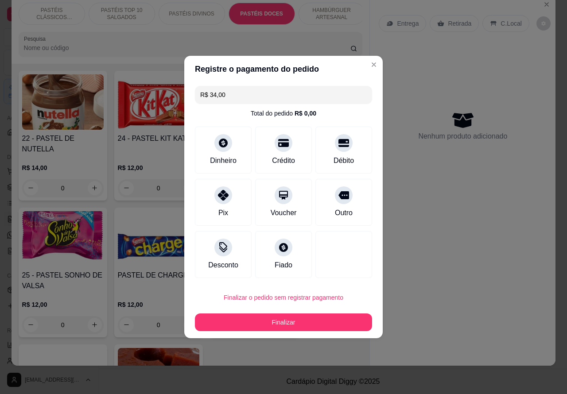
type input "0"
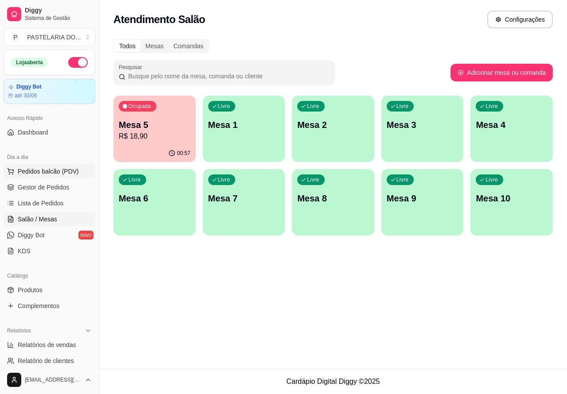
click at [69, 171] on span "Pedidos balcão (PDV)" at bounding box center [48, 171] width 61 height 9
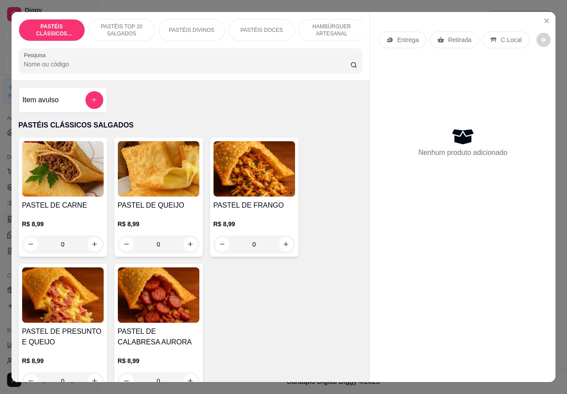
click at [410, 36] on p "Entrega" at bounding box center [408, 39] width 22 height 9
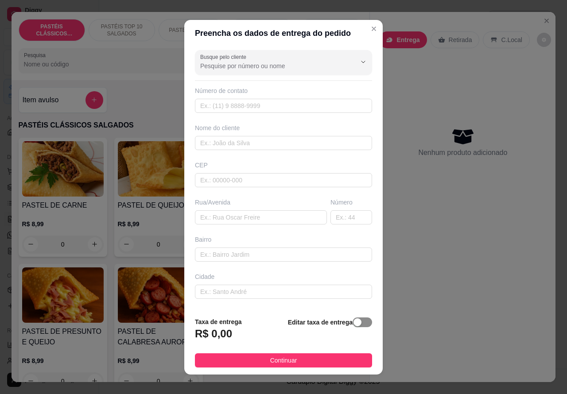
click at [353, 323] on div "button" at bounding box center [357, 322] width 8 height 8
click at [202, 336] on input "0,00" at bounding box center [242, 337] width 95 height 17
type input "1,00"
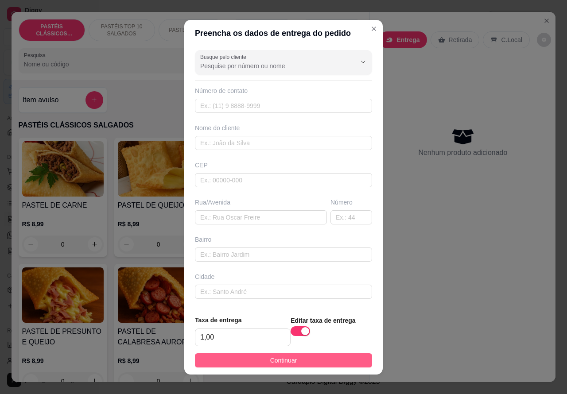
click at [328, 361] on button "Continuar" at bounding box center [283, 360] width 177 height 14
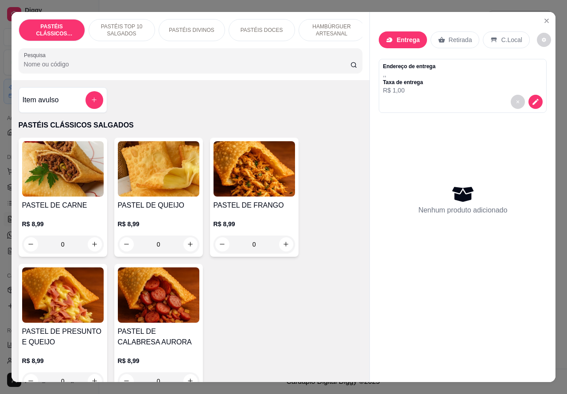
click at [187, 247] on icon "increase-product-quantity" at bounding box center [190, 244] width 7 height 7
type input "1"
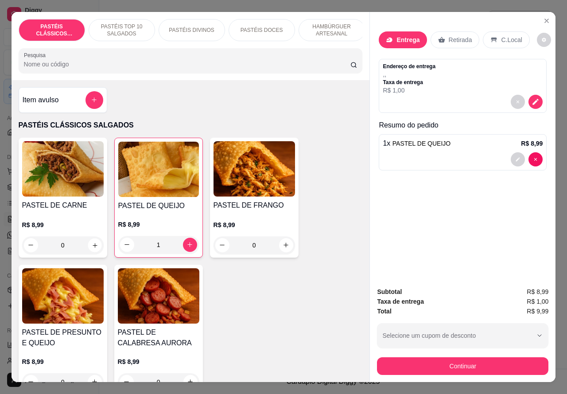
click at [93, 247] on icon "increase-product-quantity" at bounding box center [95, 245] width 4 height 4
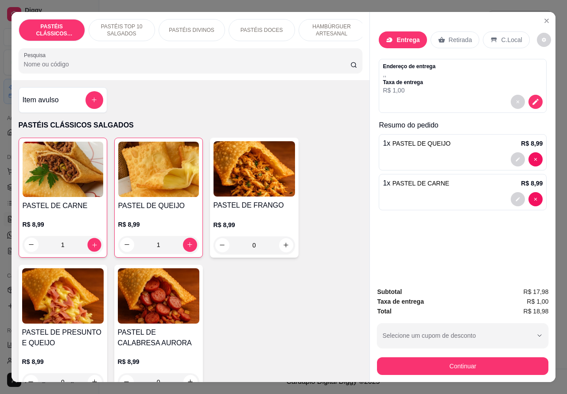
click at [92, 247] on icon "increase-product-quantity" at bounding box center [94, 245] width 4 height 4
click at [91, 248] on icon "increase-product-quantity" at bounding box center [94, 244] width 7 height 7
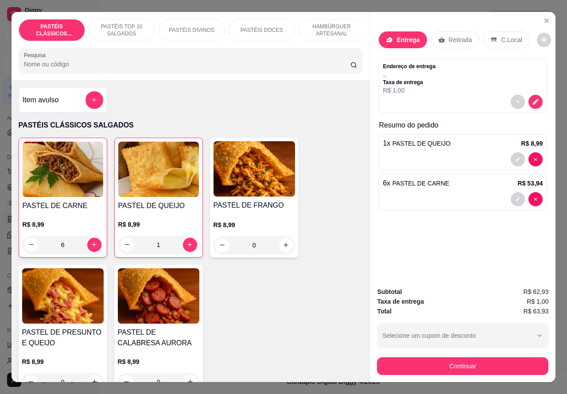
click at [39, 251] on input "6" at bounding box center [63, 245] width 49 height 18
click at [28, 248] on icon "decrease-product-quantity" at bounding box center [31, 244] width 7 height 7
type input "5"
click at [186, 247] on icon "increase-product-quantity" at bounding box center [189, 244] width 7 height 7
click at [187, 247] on icon "increase-product-quantity" at bounding box center [189, 244] width 5 height 5
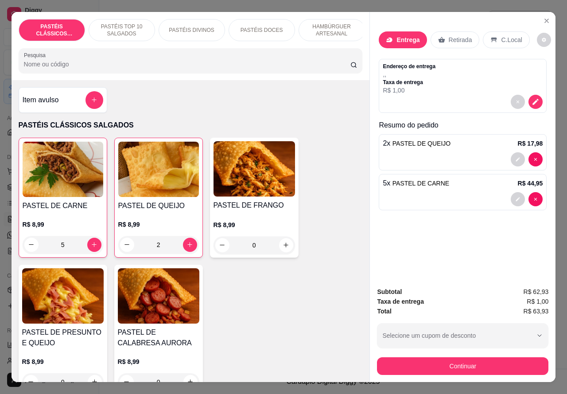
type input "3"
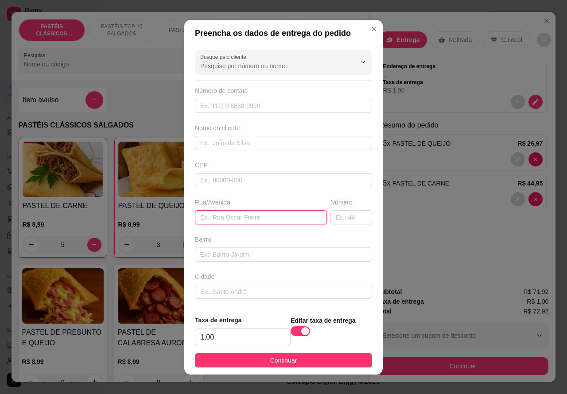
paste input "[PERSON_NAME] 402"
type input "[PERSON_NAME] 402"
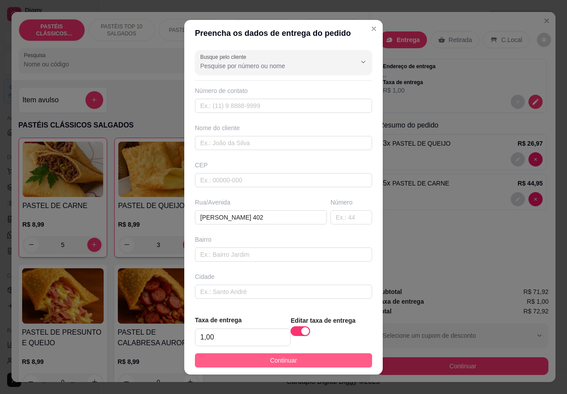
click at [307, 359] on button "Continuar" at bounding box center [283, 360] width 177 height 14
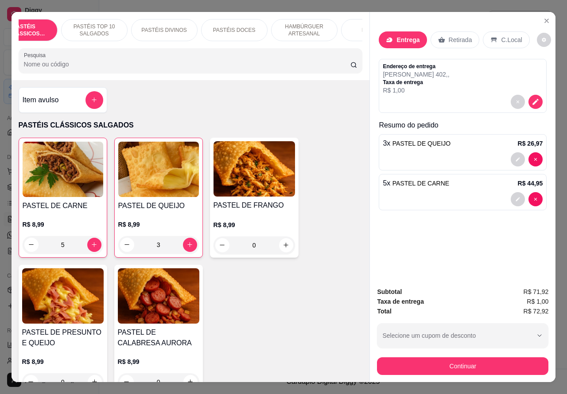
scroll to position [0, 114]
click at [348, 27] on p "BEBIDAS" at bounding box center [357, 30] width 23 height 7
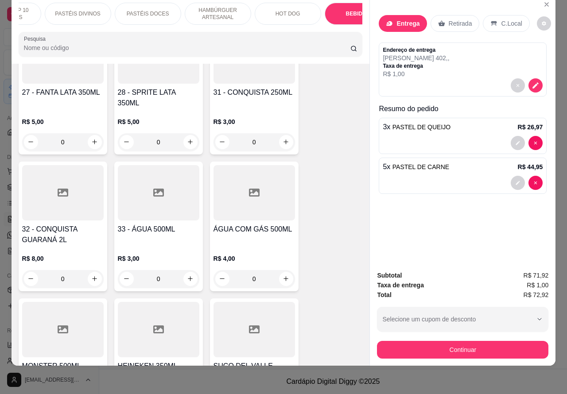
scroll to position [3021, 0]
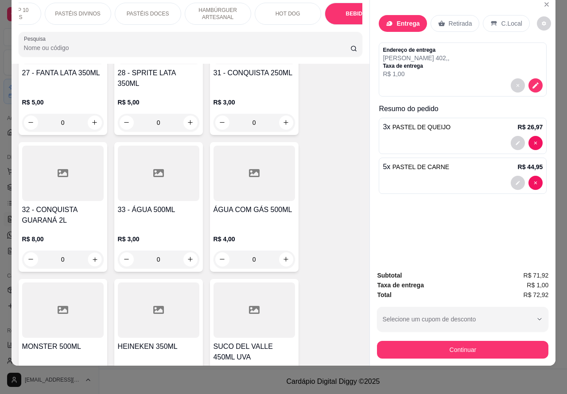
click at [91, 256] on icon "increase-product-quantity" at bounding box center [94, 259] width 7 height 7
type input "1"
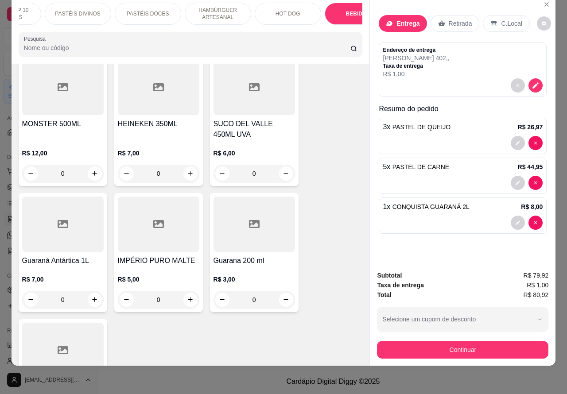
scroll to position [3241, 0]
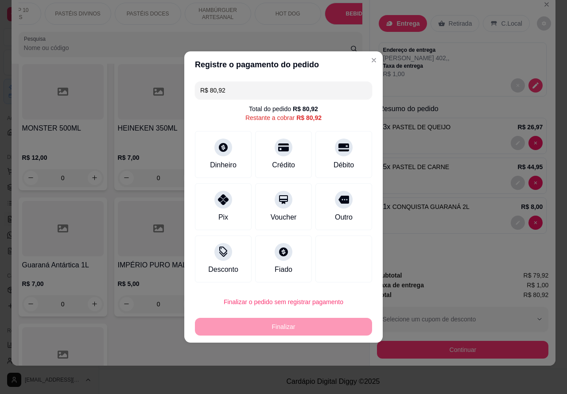
click at [369, 60] on div "Entrega Retirada C.Local Endereço de entrega [PERSON_NAME] 402 , , Taxa de entr…" at bounding box center [462, 181] width 186 height 371
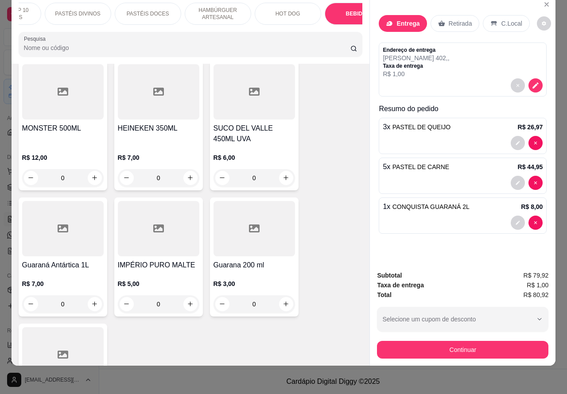
click at [533, 81] on icon "decrease-product-quantity" at bounding box center [535, 85] width 8 height 8
click at [535, 78] on button "decrease-product-quantity" at bounding box center [535, 85] width 14 height 14
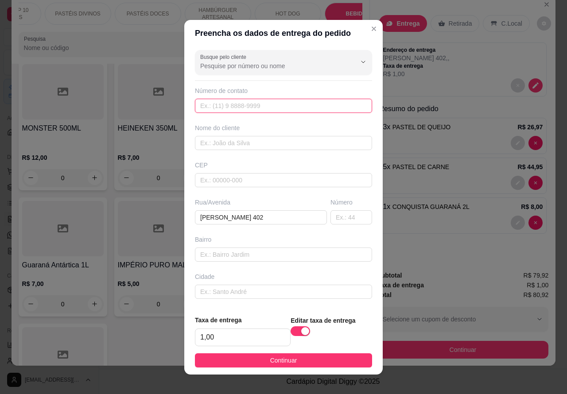
paste input "99786-2274"
click at [197, 104] on input "99786-2274" at bounding box center [283, 106] width 177 height 14
type input "1"
paste input "[PHONE_NUMBER]"
type input "[PHONE_NUMBER]"
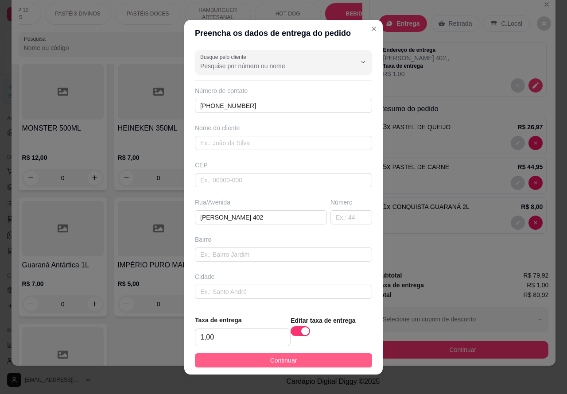
click at [330, 359] on button "Continuar" at bounding box center [283, 360] width 177 height 14
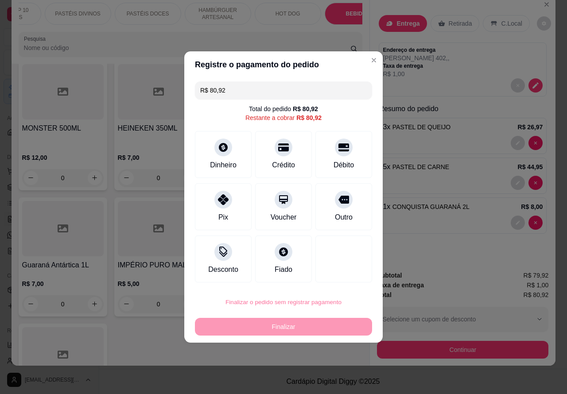
click at [346, 271] on button "Confirmar" at bounding box center [336, 277] width 33 height 14
type input "0"
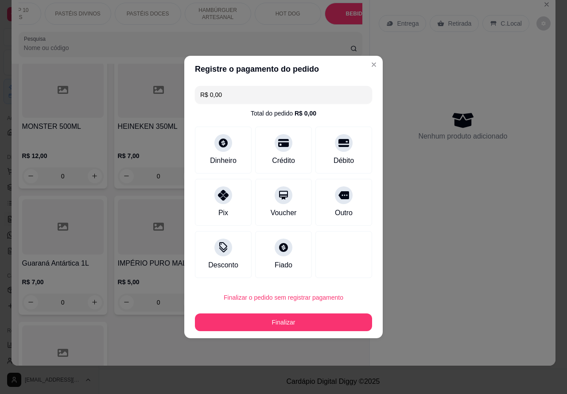
type input "R$ 0,00"
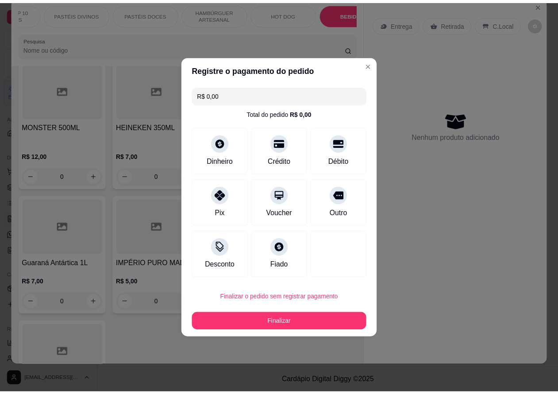
scroll to position [3238, 0]
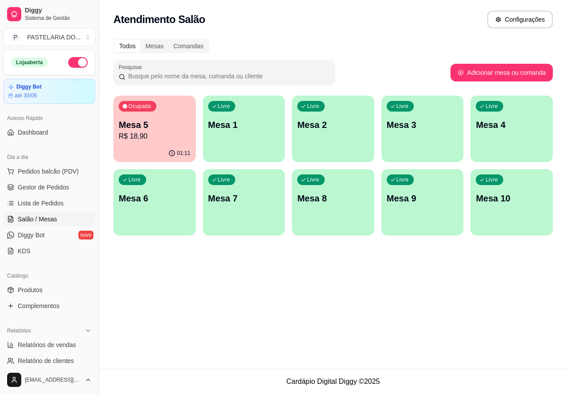
click at [54, 218] on span "Salão / Mesas" at bounding box center [37, 219] width 39 height 9
click at [57, 202] on span "Lista de Pedidos" at bounding box center [41, 203] width 46 height 9
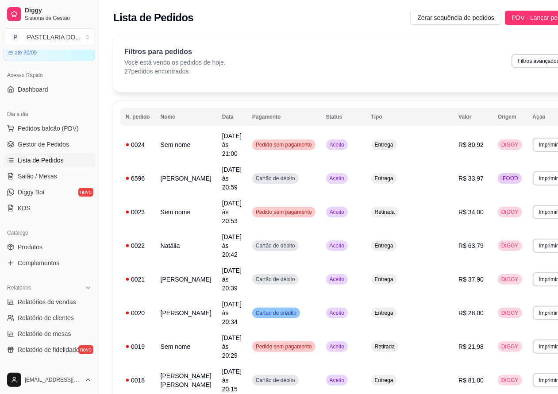
scroll to position [81, 0]
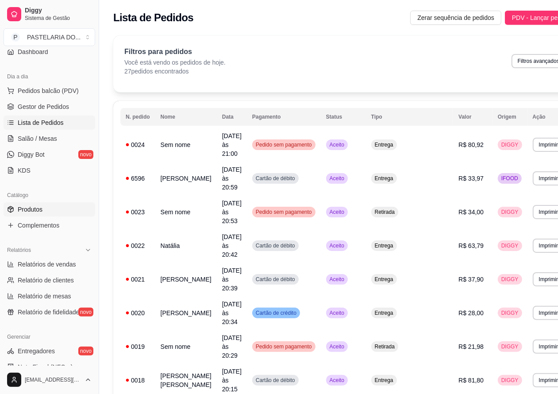
click at [44, 210] on link "Produtos" at bounding box center [50, 209] width 92 height 14
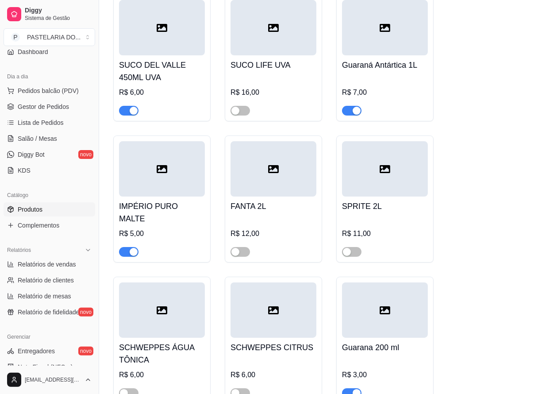
scroll to position [4222, 0]
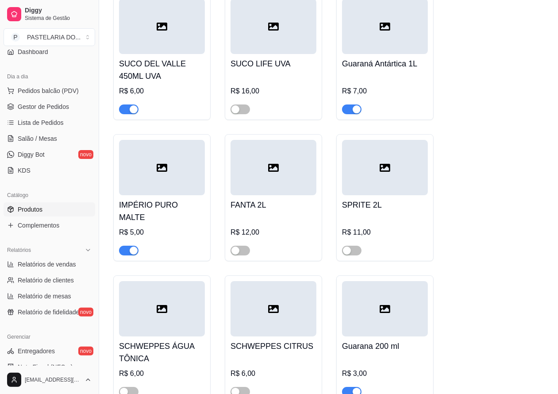
click at [126, 114] on span "button" at bounding box center [128, 109] width 19 height 10
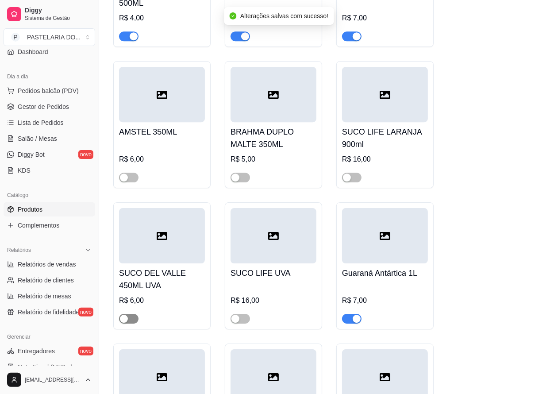
scroll to position [4004, 0]
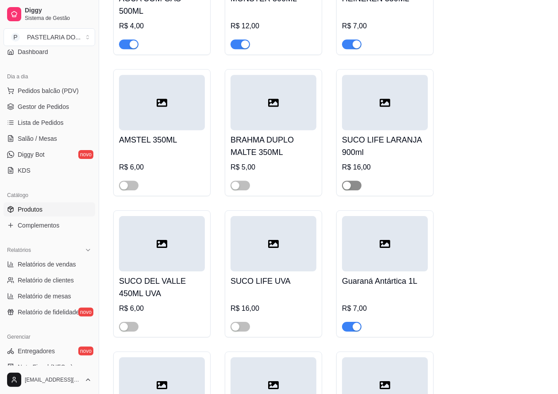
click at [353, 190] on span "button" at bounding box center [351, 186] width 19 height 10
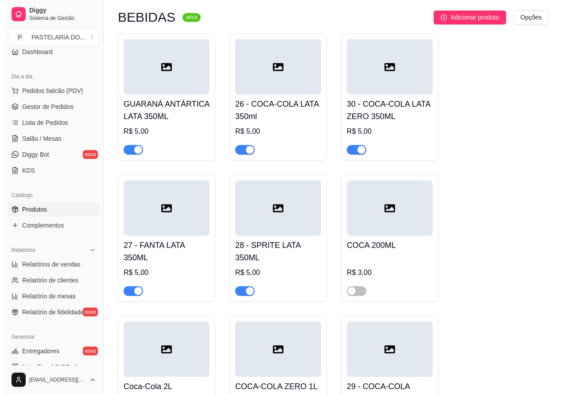
scroll to position [3324, 0]
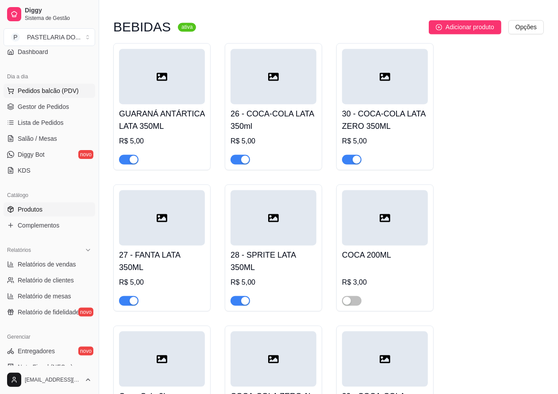
click at [81, 92] on button "Pedidos balcão (PDV)" at bounding box center [50, 91] width 92 height 14
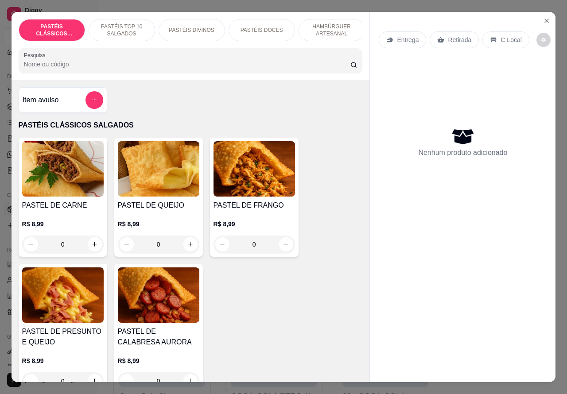
click at [397, 36] on p "Entrega" at bounding box center [408, 39] width 22 height 9
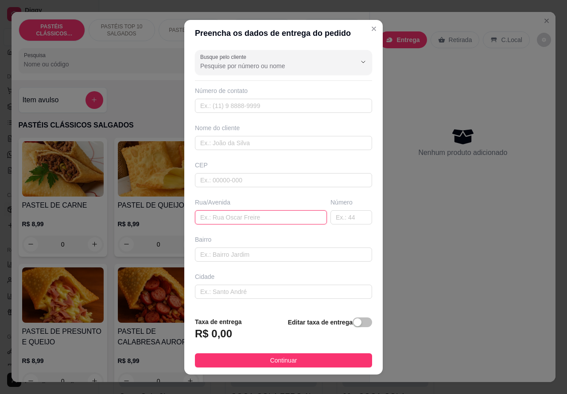
paste input "[STREET_ADDRESS][PERSON_NAME][PERSON_NAME][PERSON_NAME]"
type input "[STREET_ADDRESS][PERSON_NAME][PERSON_NAME][PERSON_NAME]"
click at [353, 323] on div "button" at bounding box center [357, 322] width 8 height 8
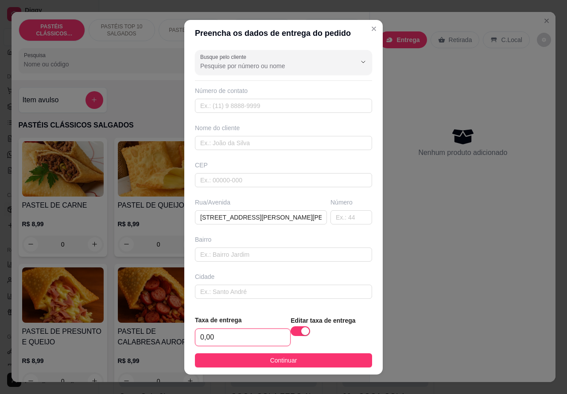
click at [200, 335] on input "0,00" at bounding box center [242, 337] width 95 height 17
click at [216, 340] on input "4,,00" at bounding box center [242, 337] width 95 height 17
type input "4,99"
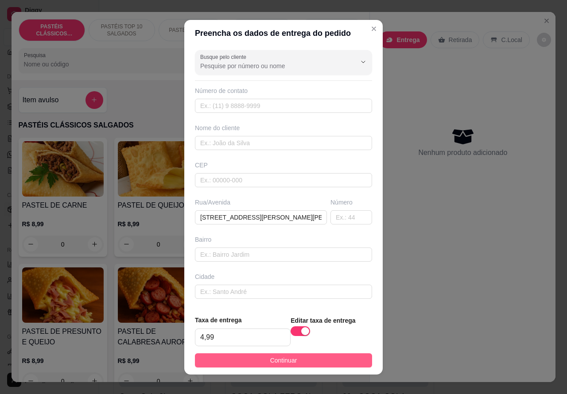
click at [328, 363] on button "Continuar" at bounding box center [283, 360] width 177 height 14
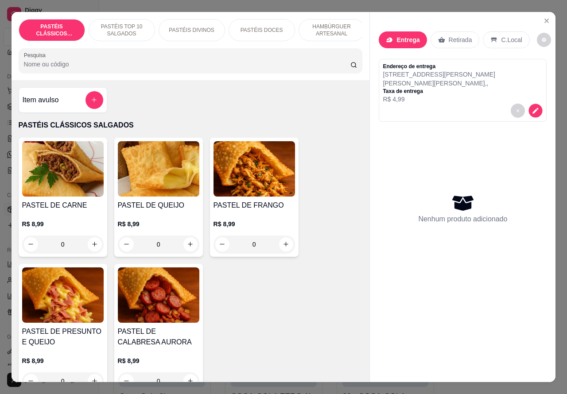
click at [534, 107] on icon "decrease-product-quantity" at bounding box center [536, 111] width 8 height 8
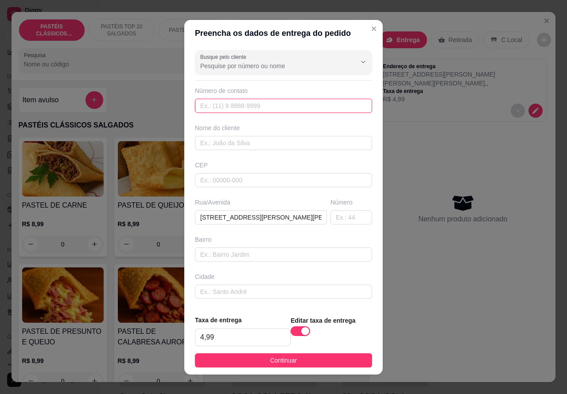
paste input "[PHONE_NUMBER]"
type input "[PHONE_NUMBER]"
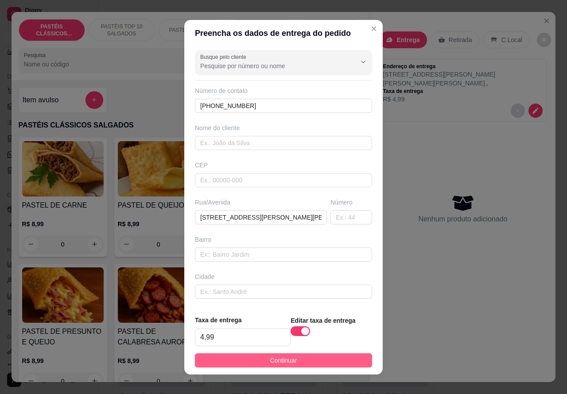
click at [331, 362] on button "Continuar" at bounding box center [283, 360] width 177 height 14
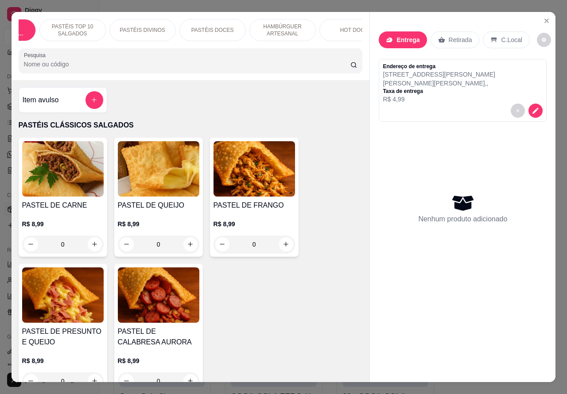
scroll to position [0, 60]
click at [211, 27] on p "PASTÉIS DOCES" at bounding box center [202, 30] width 42 height 7
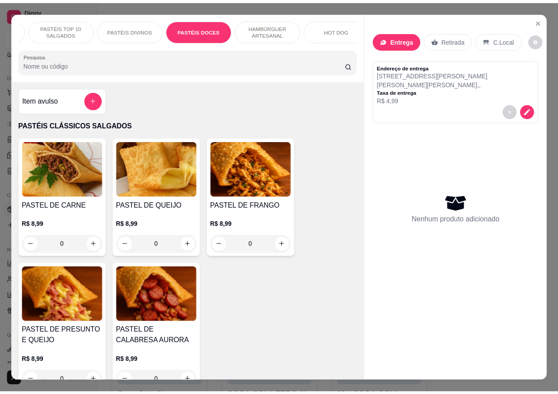
scroll to position [20, 0]
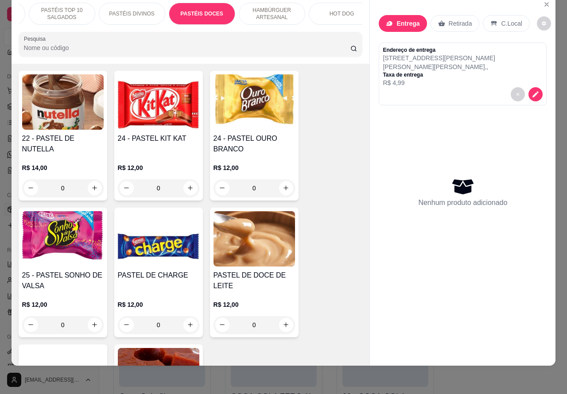
click at [282, 191] on icon "increase-product-quantity" at bounding box center [285, 188] width 7 height 7
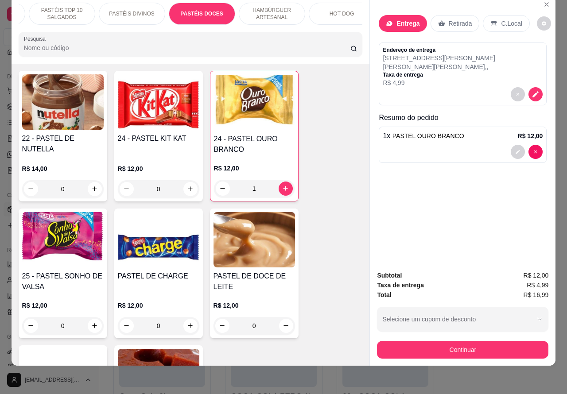
click at [283, 191] on icon "increase-product-quantity" at bounding box center [285, 188] width 5 height 5
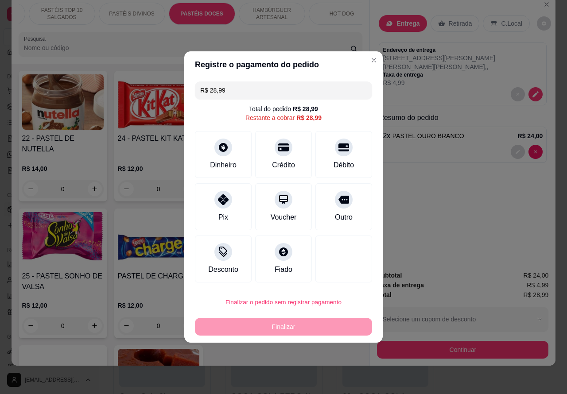
click at [303, 309] on button "Finalizar o pedido sem registrar pagamento" at bounding box center [283, 302] width 172 height 17
click at [447, 246] on div "Entrega Retirada C.Local Endereço de entrega [STREET_ADDRESS][PERSON_NAME][PERS…" at bounding box center [462, 130] width 185 height 268
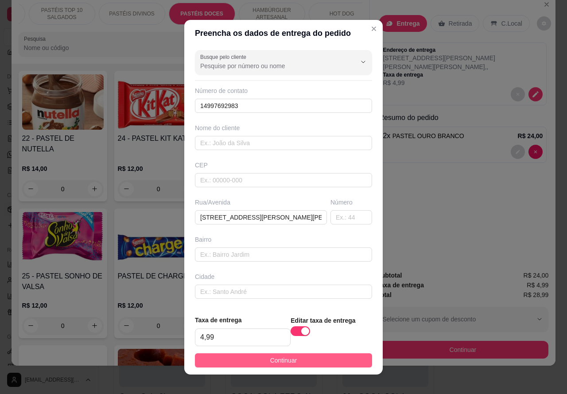
click at [251, 358] on button "Continuar" at bounding box center [283, 360] width 177 height 14
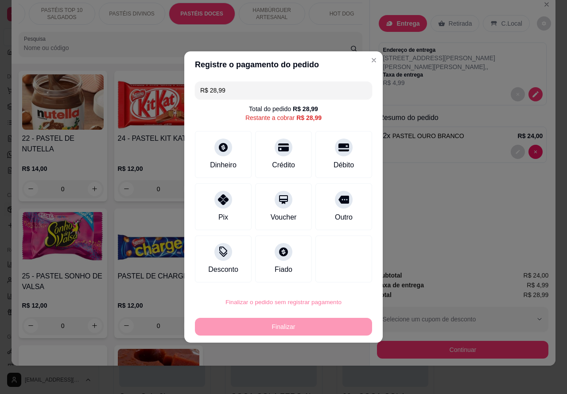
click at [339, 277] on button "Confirmar" at bounding box center [335, 277] width 33 height 14
type input "0"
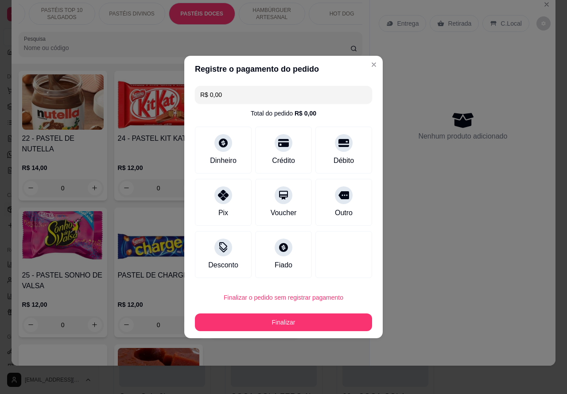
type input "R$ 0,00"
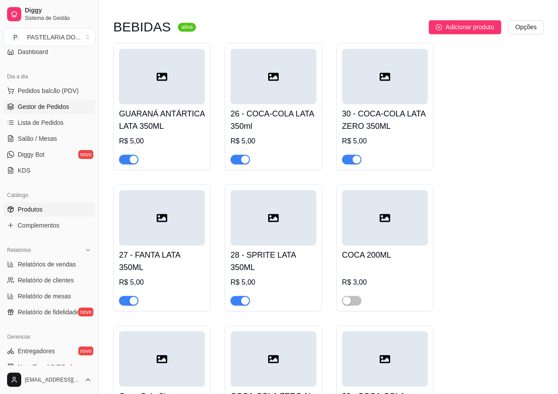
click at [62, 109] on span "Gestor de Pedidos" at bounding box center [43, 106] width 51 height 9
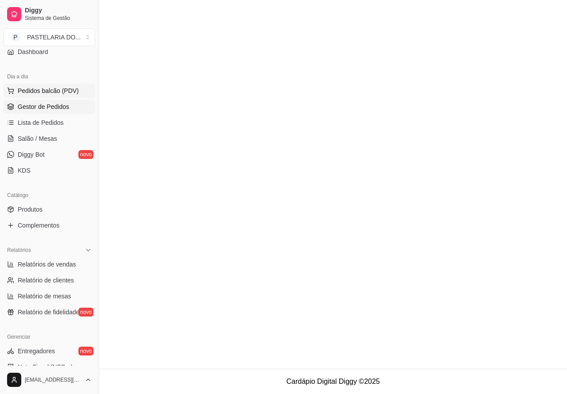
click at [70, 89] on span "Pedidos balcão (PDV)" at bounding box center [48, 90] width 61 height 9
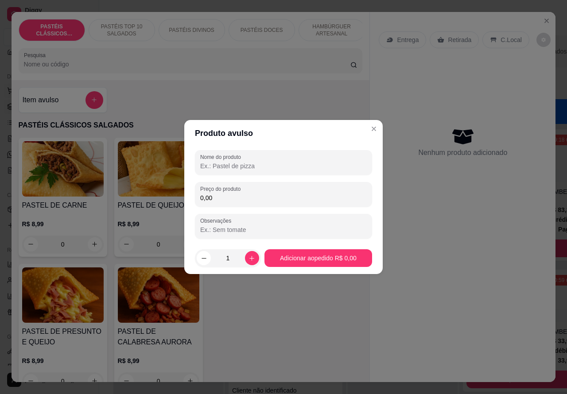
click at [350, 92] on div "Item avulso PASTÉIS CLÁSSICOS SALGADOS PASTEL DE CARNE R$ 8,99 0 PASTEL DE QUEI…" at bounding box center [191, 231] width 358 height 302
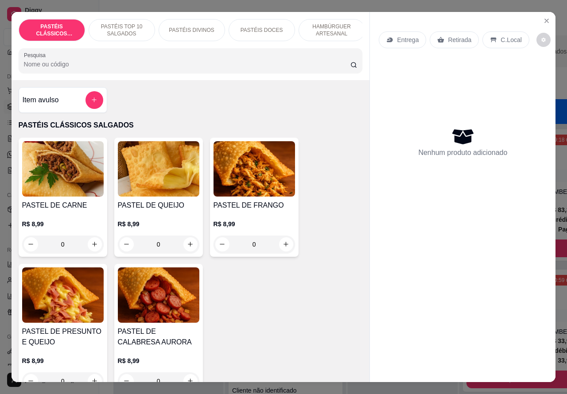
click at [452, 35] on p "Retirada" at bounding box center [459, 39] width 23 height 9
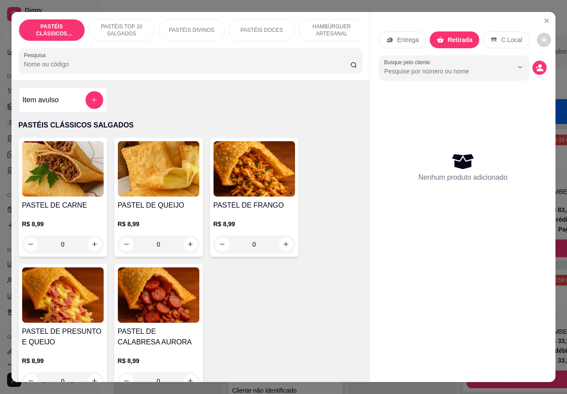
click at [93, 247] on icon "increase-product-quantity" at bounding box center [94, 244] width 7 height 7
click at [93, 247] on icon "increase-product-quantity" at bounding box center [95, 244] width 4 height 4
type input "1"
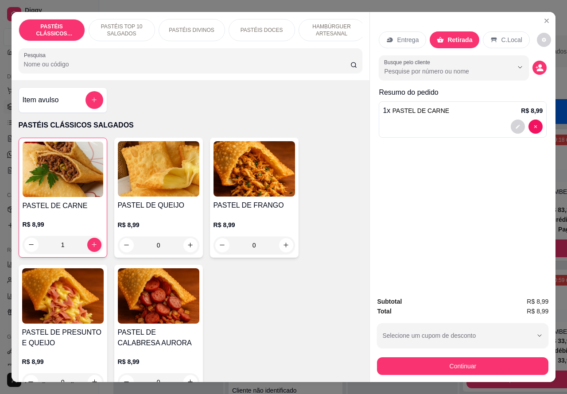
click at [416, 124] on div at bounding box center [462, 127] width 160 height 14
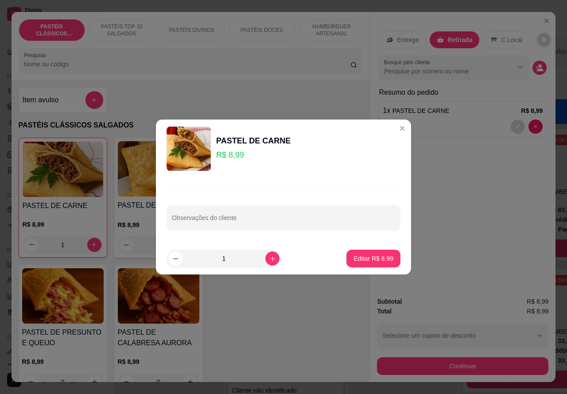
click at [240, 218] on input "Observações do cliente" at bounding box center [283, 221] width 223 height 9
type input "SEU JOAO ESTA AGUARDANDO NO CARRO.. ESTA PAGO"
click at [357, 258] on p "Editar R$ 8,99" at bounding box center [373, 258] width 39 height 8
type input "0"
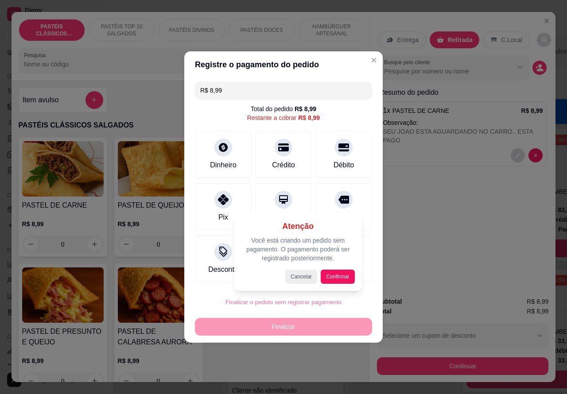
click at [316, 295] on div at bounding box center [283, 197] width 567 height 394
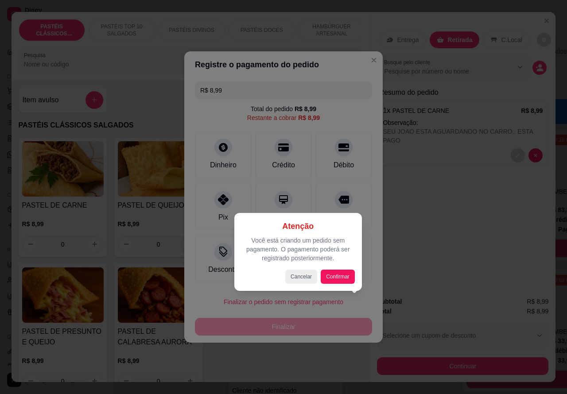
click at [339, 277] on div at bounding box center [343, 259] width 57 height 47
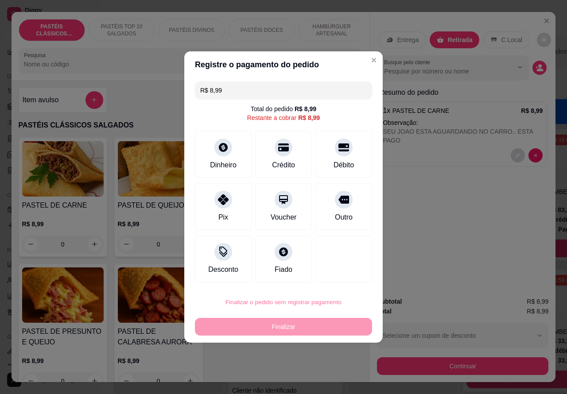
click at [340, 275] on button "Confirmar" at bounding box center [338, 277] width 33 height 14
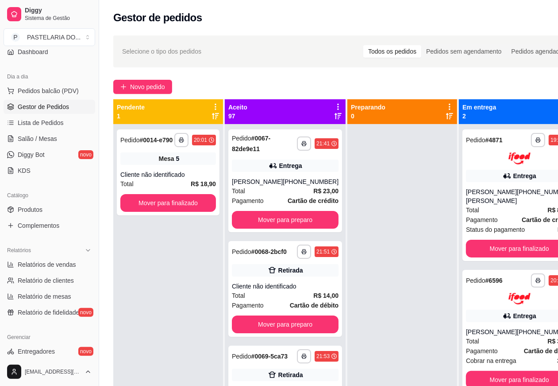
click at [45, 106] on span "Gestor de Pedidos" at bounding box center [43, 106] width 51 height 9
click at [63, 91] on span "Pedidos balcão (PDV)" at bounding box center [48, 90] width 61 height 9
click at [50, 139] on span "Salão / Mesas" at bounding box center [37, 138] width 39 height 9
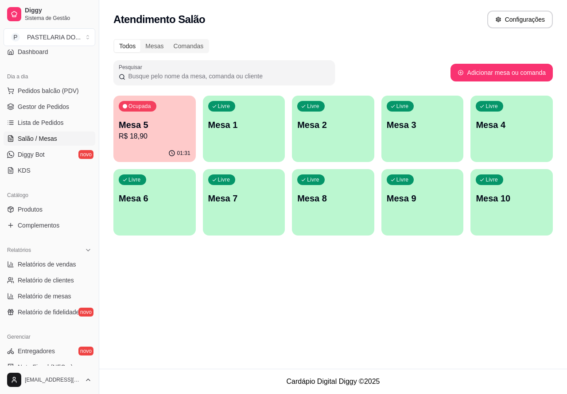
click at [344, 130] on p "Mesa 2" at bounding box center [333, 125] width 72 height 12
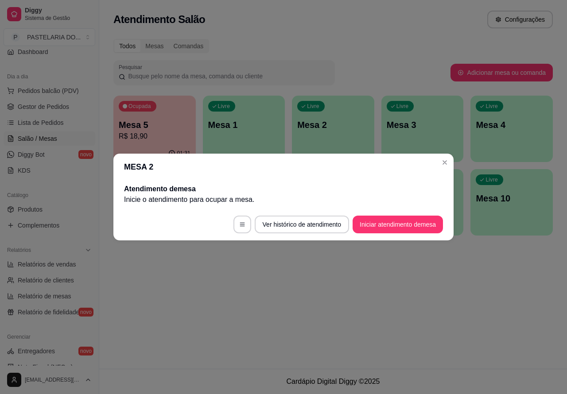
click at [443, 164] on div "Ocupada Mesa 5 R$ 18,90 01:31 Livre Mesa 1 Livre Mesa 2 Livre Mesa 3 Livre Mesa…" at bounding box center [332, 166] width 439 height 140
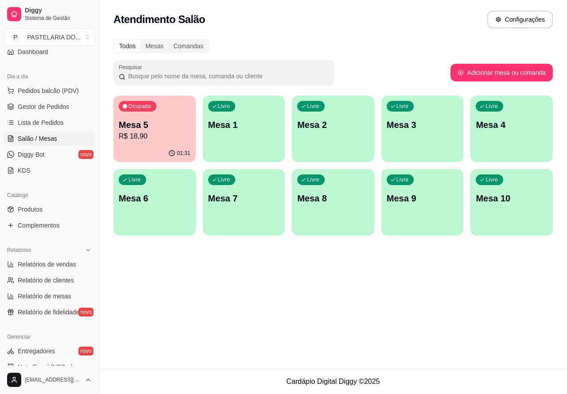
click at [419, 127] on p "Mesa 3" at bounding box center [422, 125] width 72 height 12
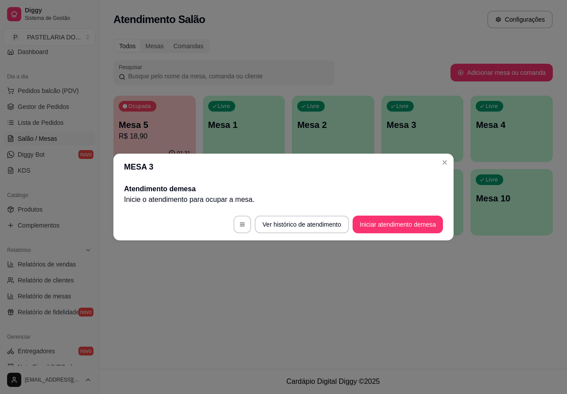
click at [390, 224] on button "Iniciar atendimento de mesa" at bounding box center [397, 225] width 90 height 18
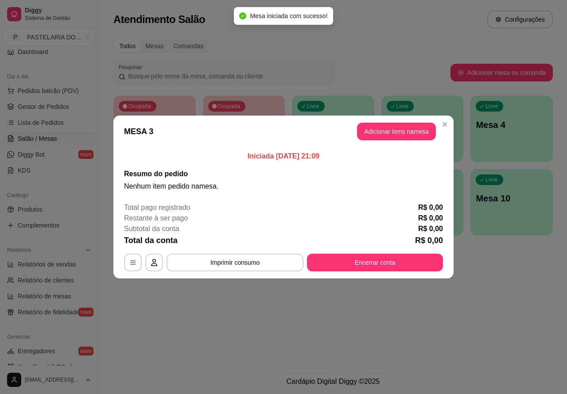
click at [403, 131] on div "Nenhum produto adicionado" at bounding box center [463, 128] width 169 height 174
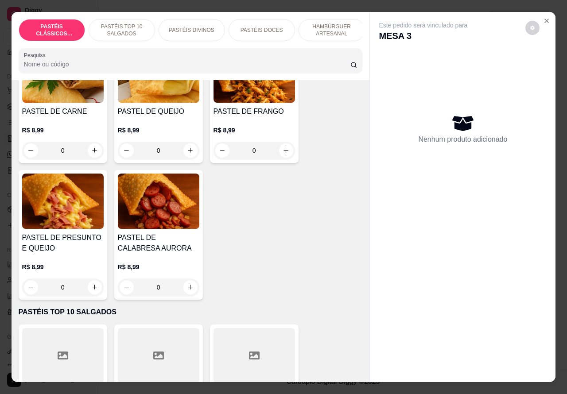
scroll to position [116, 0]
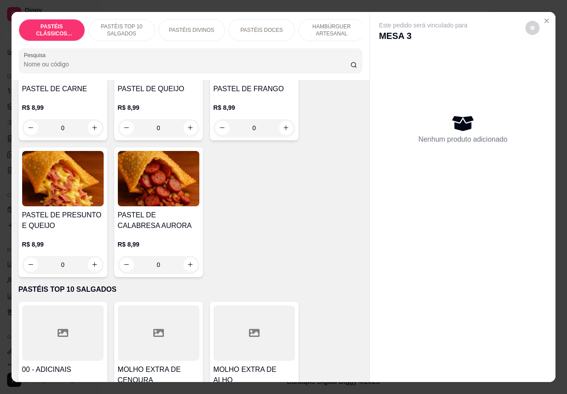
click at [91, 268] on icon "increase-product-quantity" at bounding box center [94, 264] width 7 height 7
type input "1"
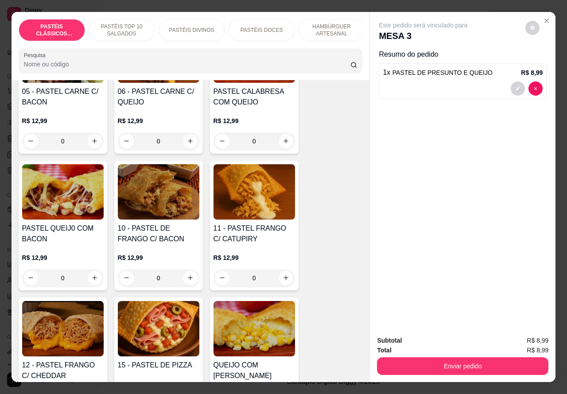
scroll to position [744, 0]
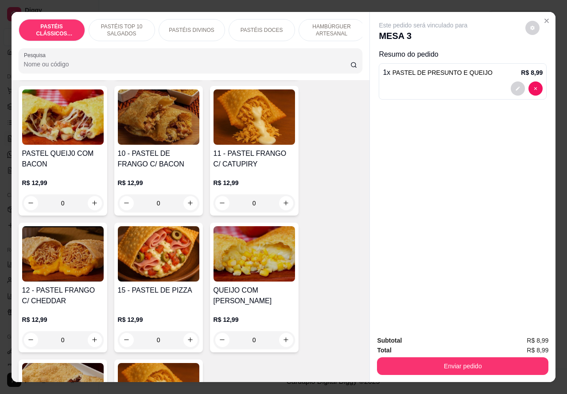
click at [182, 204] on div "0" at bounding box center [158, 203] width 81 height 18
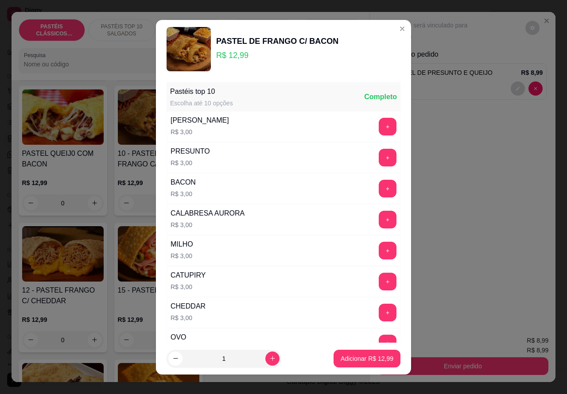
click at [340, 359] on p "Adicionar R$ 12,99" at bounding box center [366, 358] width 53 height 9
type input "1"
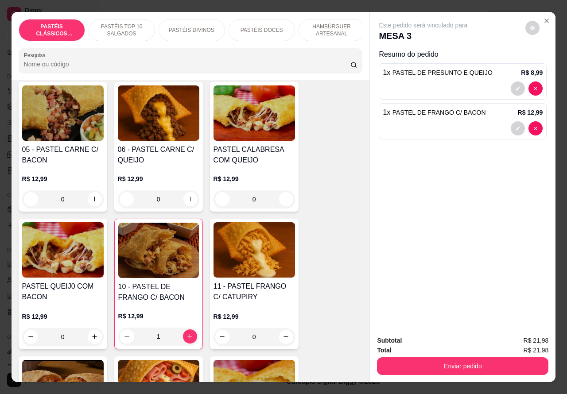
scroll to position [607, 0]
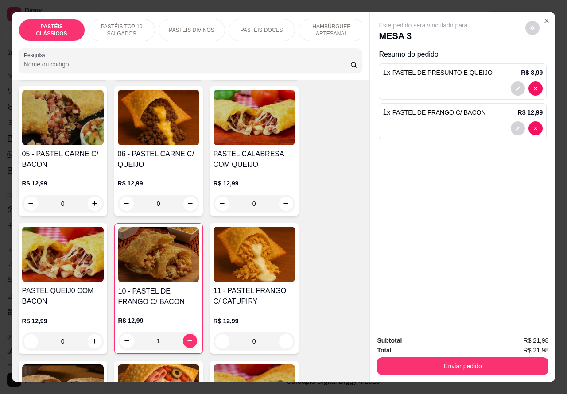
click at [182, 203] on div "0" at bounding box center [158, 204] width 81 height 18
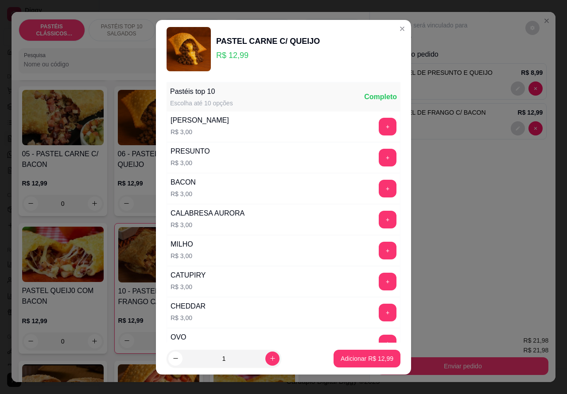
click at [350, 355] on p "Adicionar R$ 12,99" at bounding box center [366, 358] width 53 height 9
type input "1"
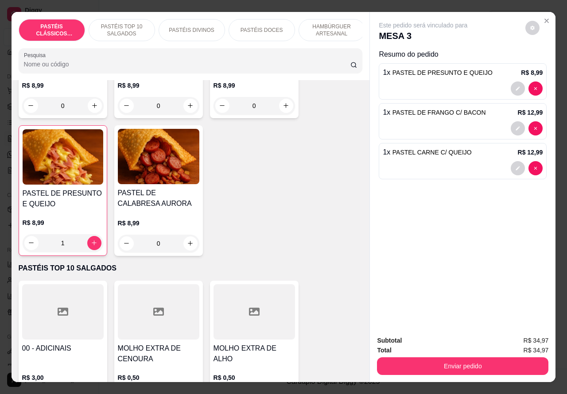
scroll to position [136, 0]
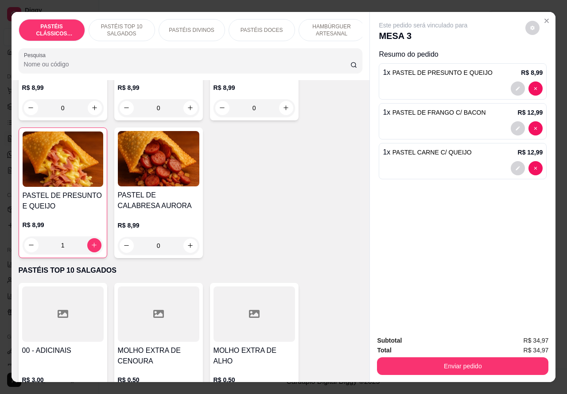
click at [166, 178] on img at bounding box center [158, 158] width 81 height 55
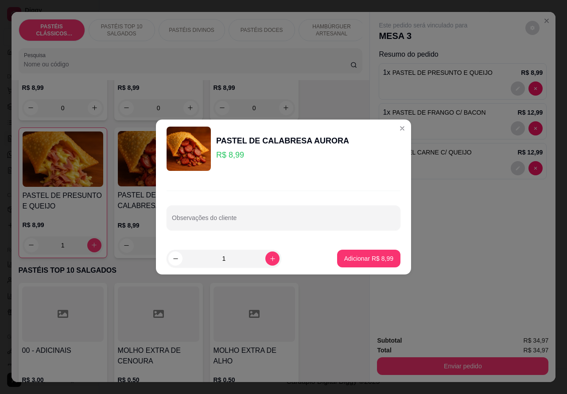
click at [272, 218] on input "Observações do cliente" at bounding box center [283, 221] width 223 height 9
type input "q"
type input "QUEIJOOO"
click at [357, 258] on p "Adicionar R$ 8,99" at bounding box center [368, 258] width 49 height 9
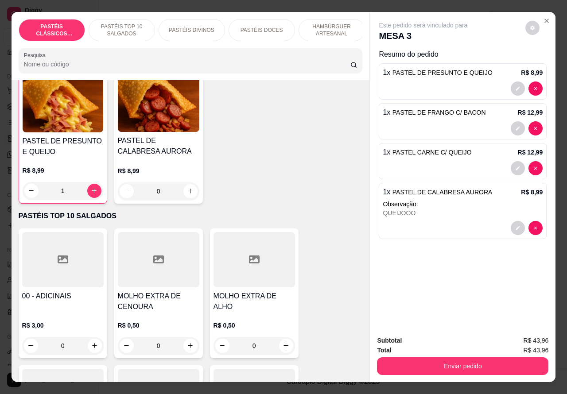
scroll to position [254, 0]
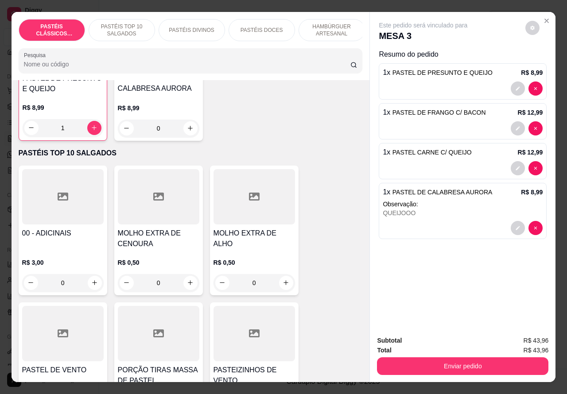
click at [92, 285] on icon "increase-product-quantity" at bounding box center [94, 282] width 5 height 5
type input "1"
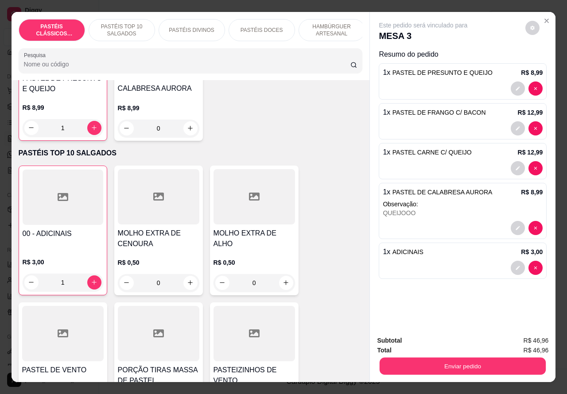
click at [445, 362] on button "Enviar pedido" at bounding box center [462, 366] width 166 height 17
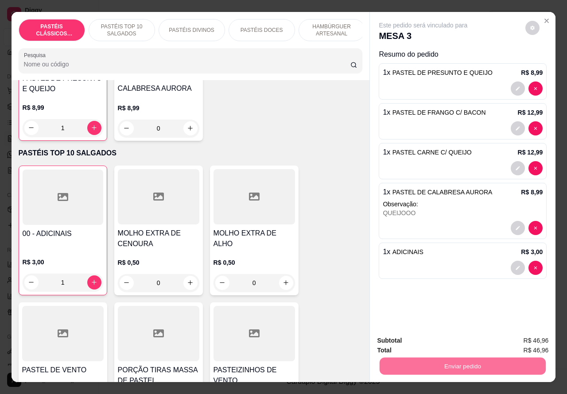
click at [457, 336] on button "Registrar cliente" at bounding box center [465, 340] width 58 height 17
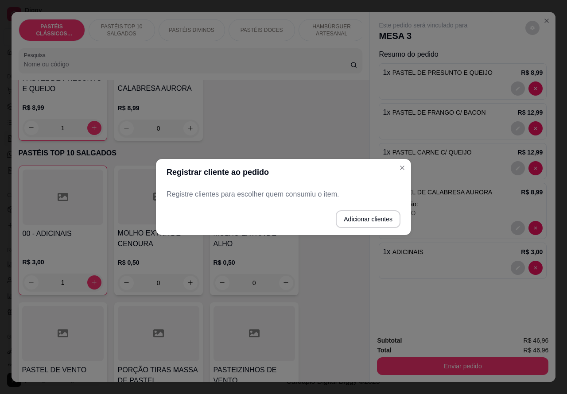
click at [402, 170] on icon "Close" at bounding box center [401, 167] width 7 height 7
click at [402, 167] on div at bounding box center [462, 168] width 160 height 14
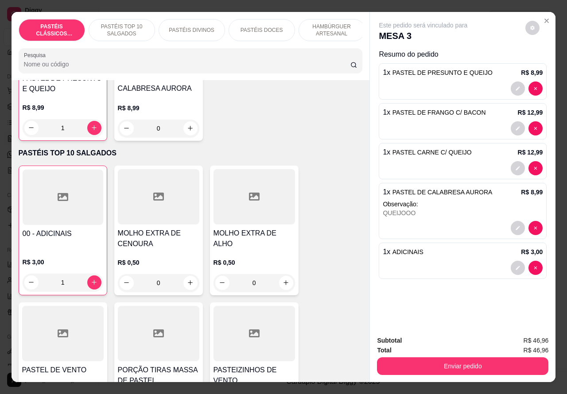
click at [460, 363] on button "Enviar pedido" at bounding box center [462, 366] width 171 height 18
click at [444, 362] on button "Enviar pedido" at bounding box center [462, 366] width 171 height 18
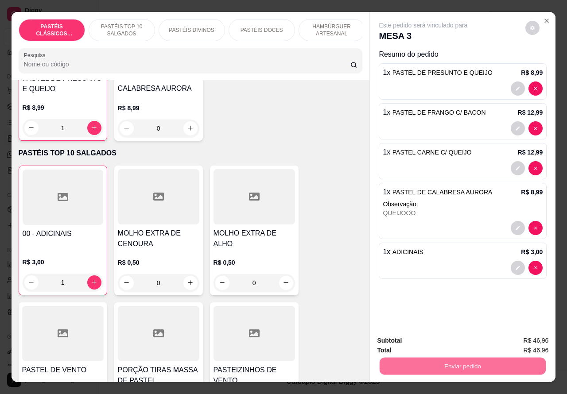
click at [521, 337] on button "Enviar pedido" at bounding box center [524, 340] width 50 height 17
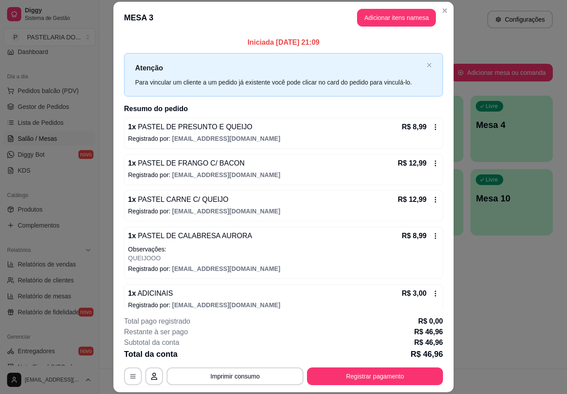
click at [441, 10] on icon "Close" at bounding box center [444, 10] width 7 height 7
click at [442, 14] on div "Atendimento Salão Configurações" at bounding box center [332, 20] width 439 height 18
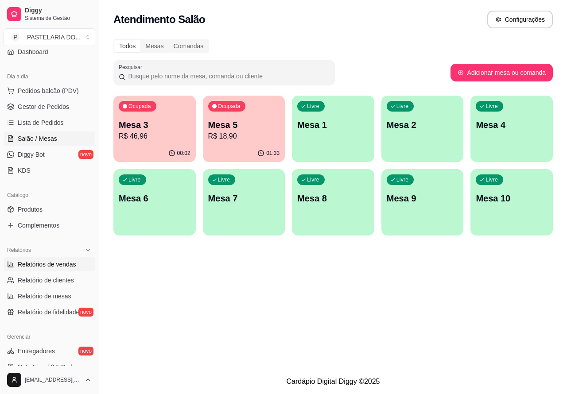
click at [65, 262] on span "Relatórios de vendas" at bounding box center [47, 264] width 58 height 9
select select "ALL"
select select "0"
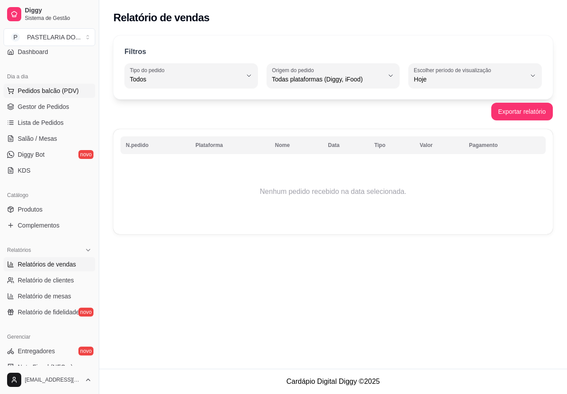
click at [70, 92] on span "Pedidos balcão (PDV)" at bounding box center [48, 90] width 61 height 9
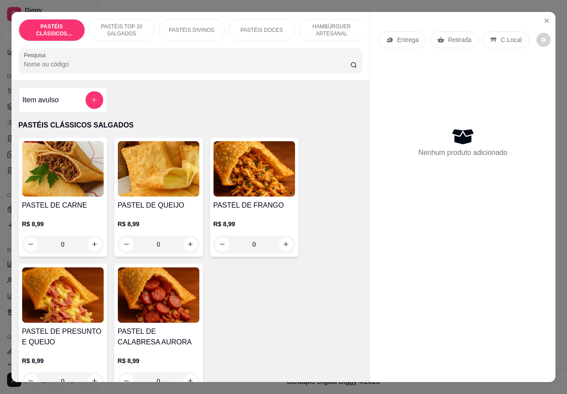
click at [406, 35] on p "Entrega" at bounding box center [408, 39] width 22 height 9
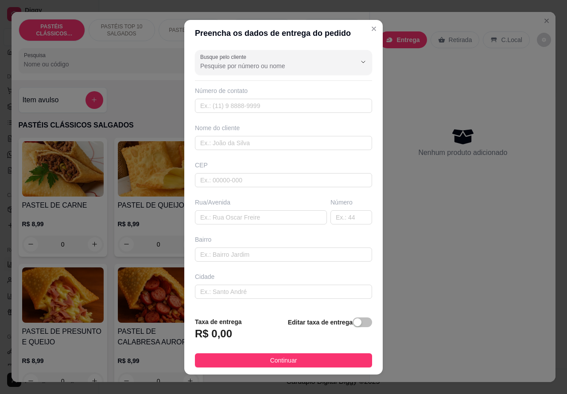
click at [361, 28] on div "PASTÉIS CLÁSSICOS SALGADOS PASTÉIS TOP 10 SALGADOS PASTÉIS DIVINOS PASTÉIS DOCE…" at bounding box center [191, 46] width 358 height 68
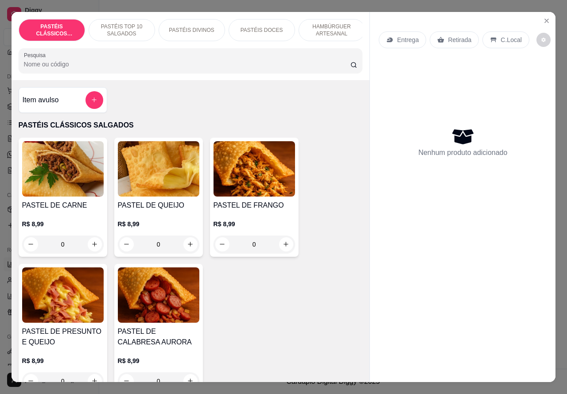
click at [466, 32] on div "Retirada" at bounding box center [453, 39] width 49 height 17
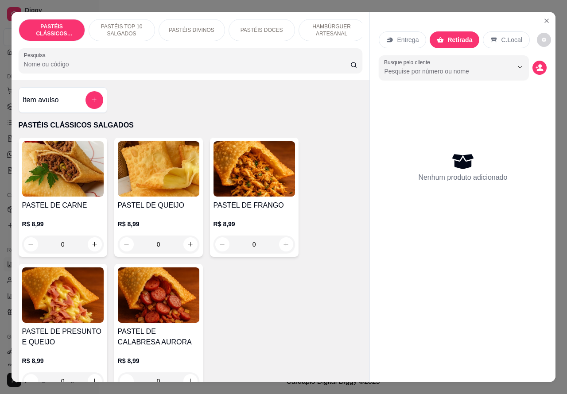
scroll to position [0, 4]
click at [324, 23] on p "HAMBÚRGUER ARTESANAL" at bounding box center [327, 30] width 51 height 14
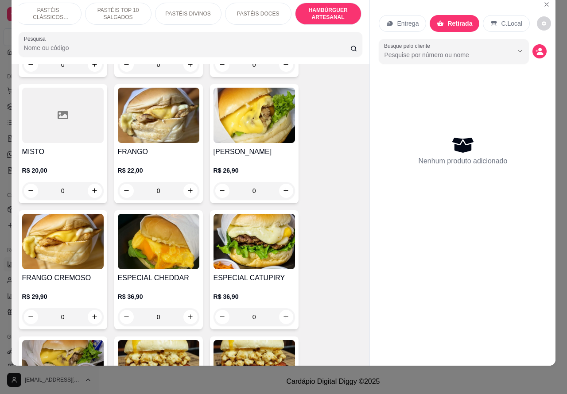
scroll to position [2160, 0]
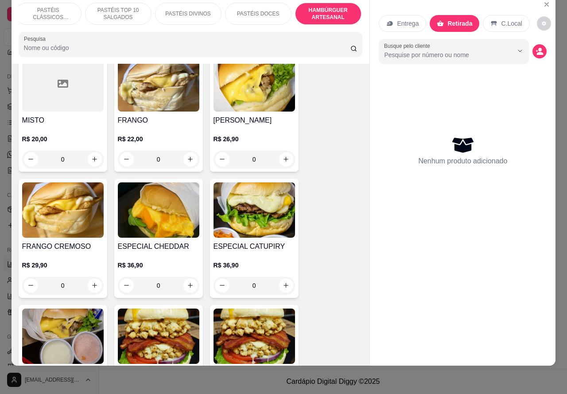
click at [285, 286] on div "0" at bounding box center [253, 286] width 81 height 18
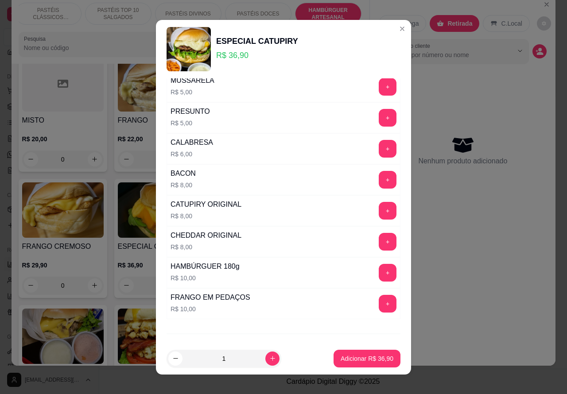
scroll to position [240, 0]
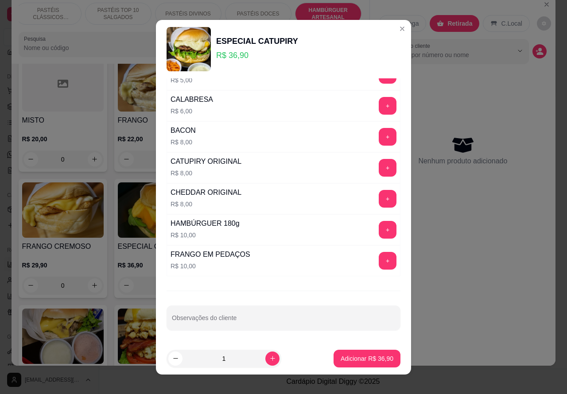
click at [255, 324] on input "Observações do cliente" at bounding box center [283, 321] width 223 height 9
type input "f"
type input "[PERSON_NAME] VEM RETIRAR"""
click at [353, 359] on p "Adicionar R$ 36,90" at bounding box center [366, 358] width 53 height 9
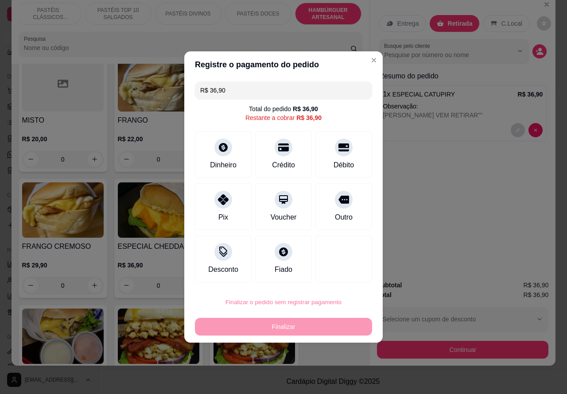
click at [348, 275] on button "Confirmar" at bounding box center [336, 277] width 33 height 14
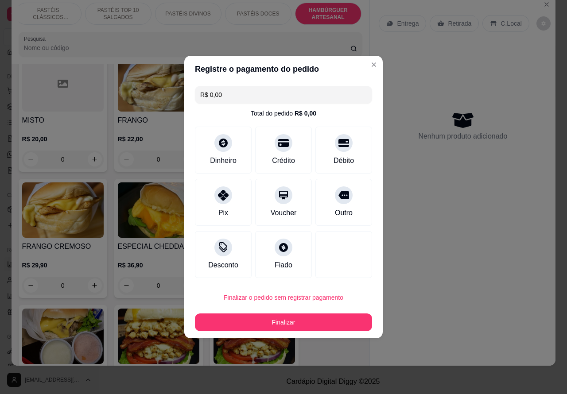
type input "R$ 0,00"
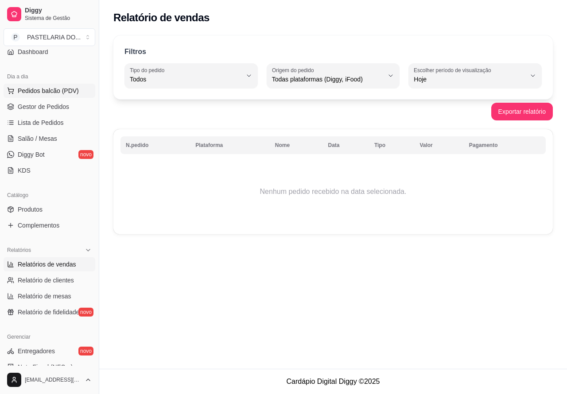
click at [66, 89] on span "Pedidos balcão (PDV)" at bounding box center [48, 90] width 61 height 9
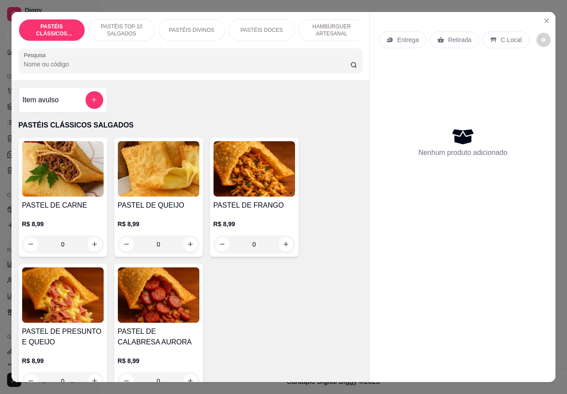
click at [410, 36] on p "Entrega" at bounding box center [408, 39] width 22 height 9
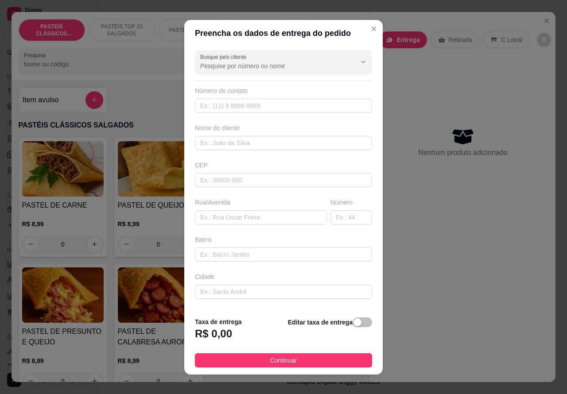
click at [452, 37] on p "Retirada" at bounding box center [459, 39] width 23 height 9
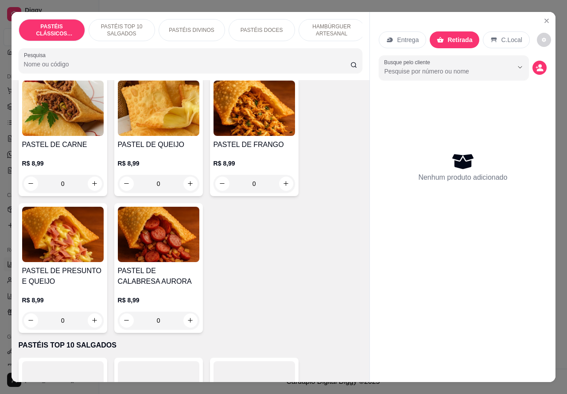
scroll to position [36, 0]
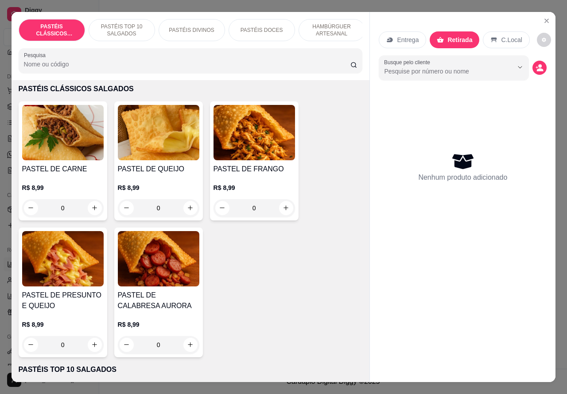
click at [282, 211] on icon "increase-product-quantity" at bounding box center [285, 208] width 7 height 7
type input "1"
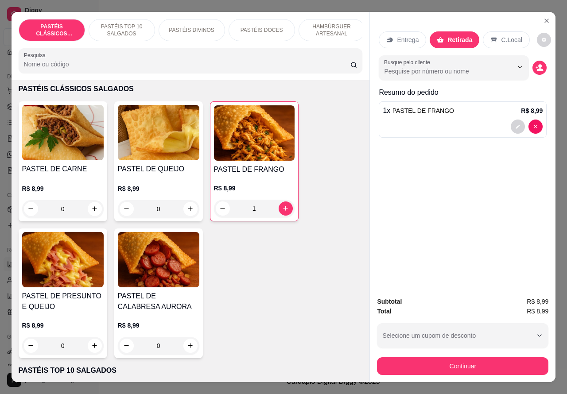
click at [465, 120] on div at bounding box center [462, 127] width 160 height 14
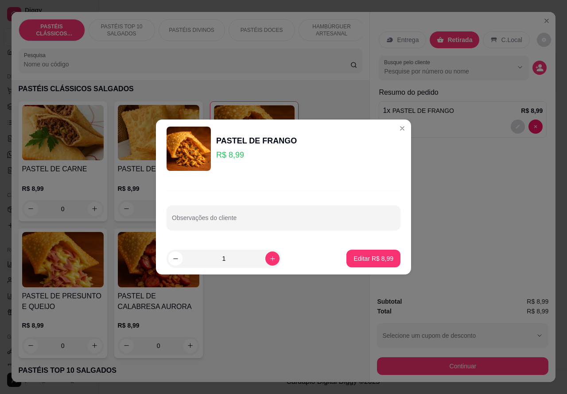
click at [245, 220] on input "Observações do cliente" at bounding box center [283, 221] width 223 height 9
type input "m"
type input "MENINO VEM RETIRAR DA ESCOLA DEPOIS DAS 23:00"
click at [364, 260] on p "Editar R$ 8,99" at bounding box center [373, 258] width 40 height 9
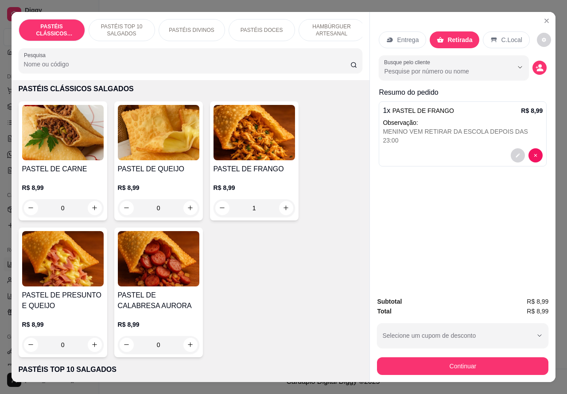
type input "0"
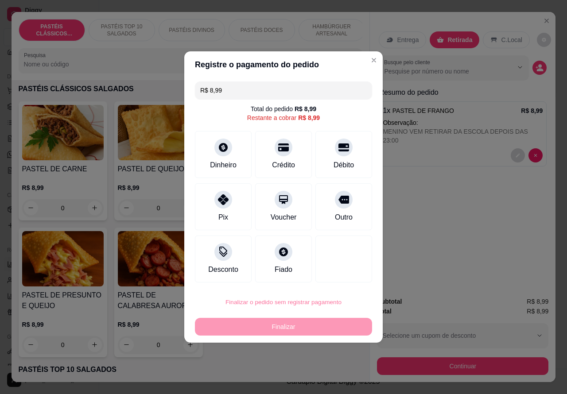
click at [348, 274] on button "Confirmar" at bounding box center [335, 276] width 31 height 13
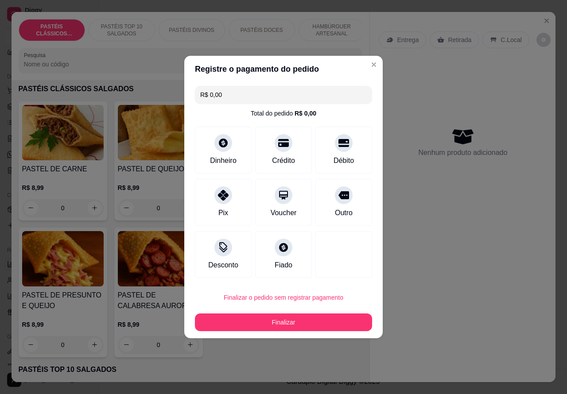
type input "R$ 0,00"
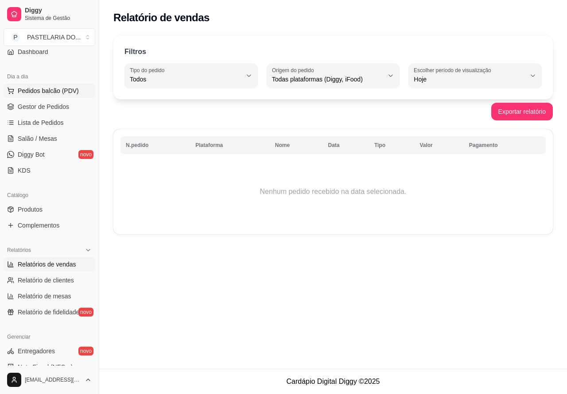
click at [67, 86] on span "Pedidos balcão (PDV)" at bounding box center [48, 90] width 61 height 9
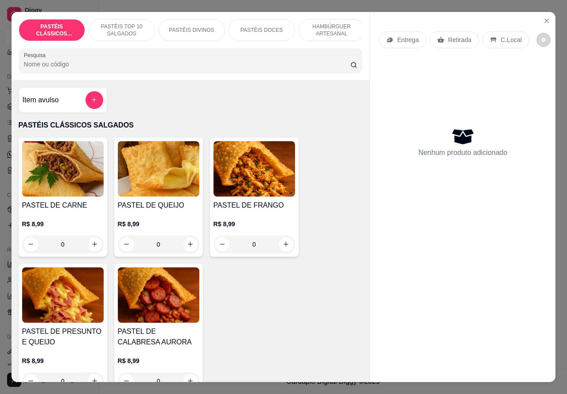
click at [408, 36] on p "Entrega" at bounding box center [408, 39] width 22 height 9
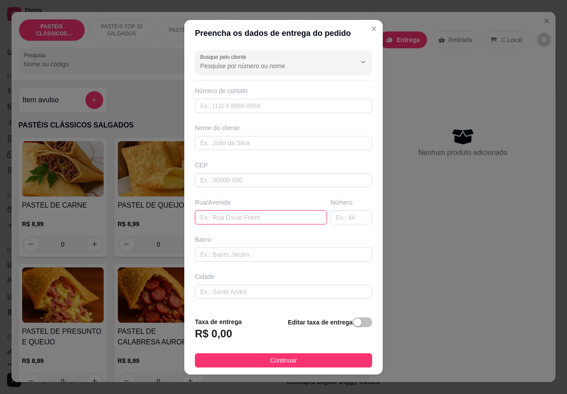
paste input "[PERSON_NAME] 535"
type input "[PERSON_NAME] 535"
click at [353, 323] on div "button" at bounding box center [357, 322] width 8 height 8
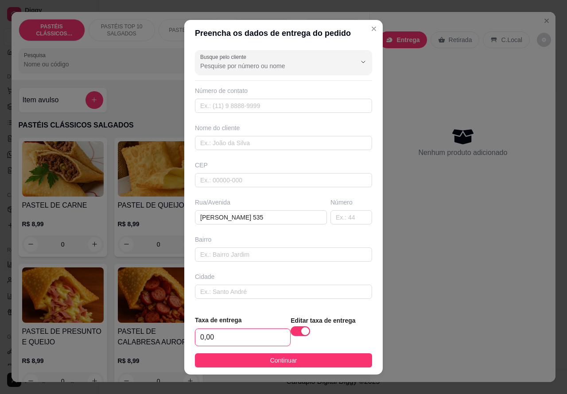
click at [200, 337] on input "0,00" at bounding box center [242, 337] width 95 height 17
type input "1,00"
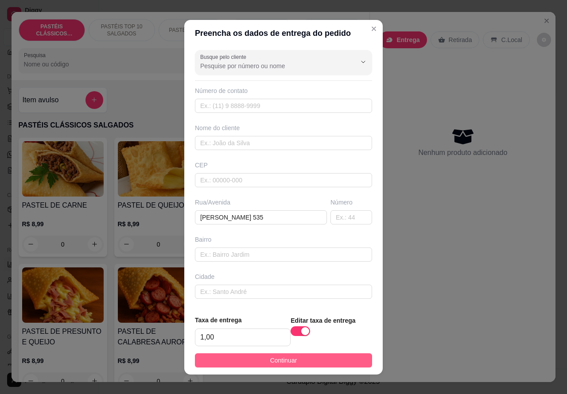
click at [336, 359] on button "Continuar" at bounding box center [283, 360] width 177 height 14
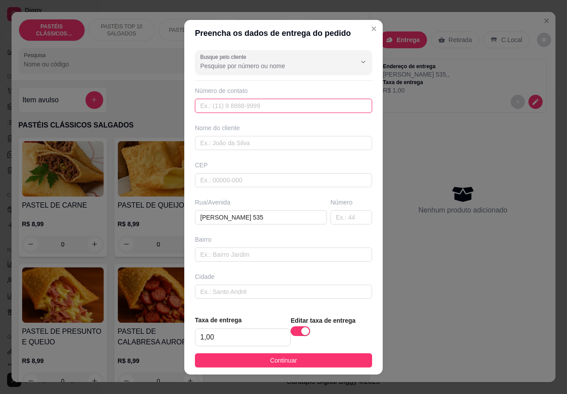
paste input "[PHONE_NUMBER]"
type input "[PHONE_NUMBER]"
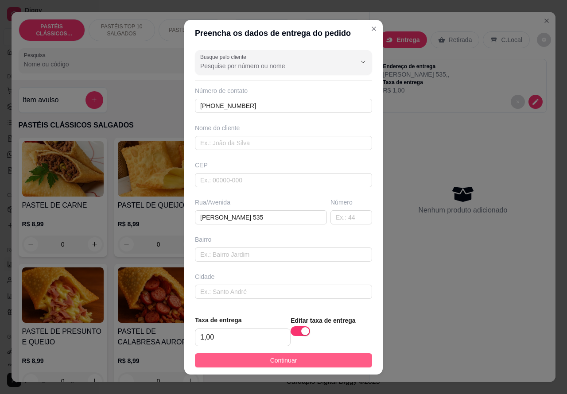
click at [348, 355] on button "Continuar" at bounding box center [283, 360] width 177 height 14
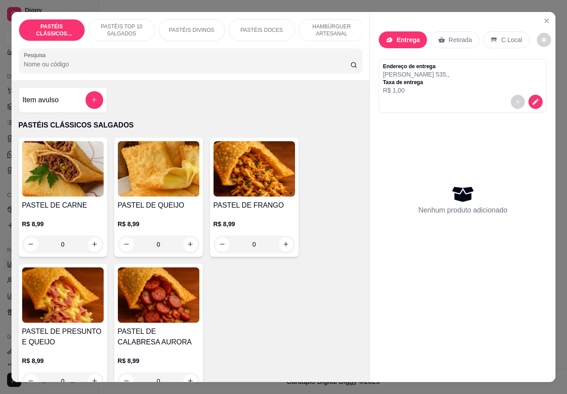
click at [267, 27] on p "PASTÉIS DOCES" at bounding box center [261, 30] width 42 height 7
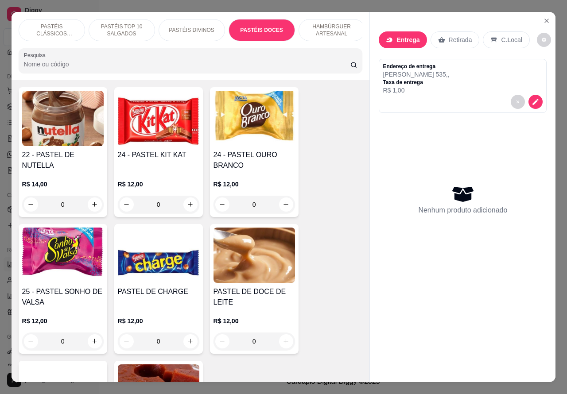
scroll to position [20, 0]
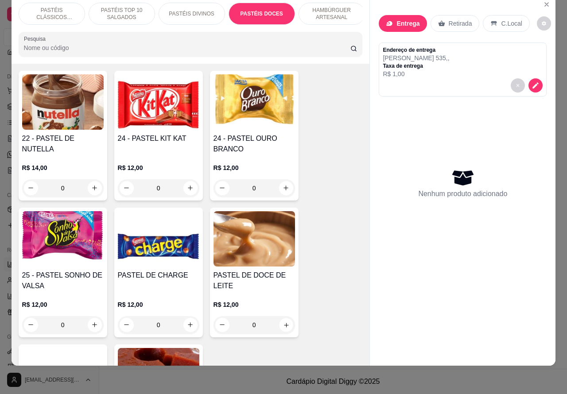
click at [282, 328] on icon "increase-product-quantity" at bounding box center [285, 324] width 7 height 7
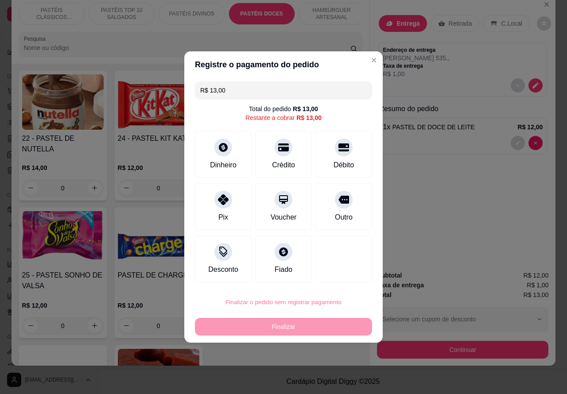
click at [345, 272] on button "Confirmar" at bounding box center [335, 276] width 31 height 13
type input "0"
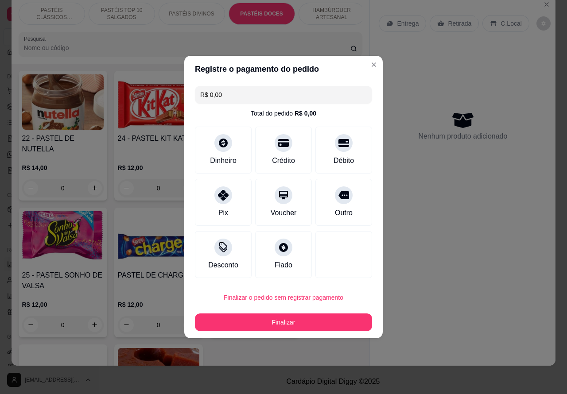
type input "R$ 0,00"
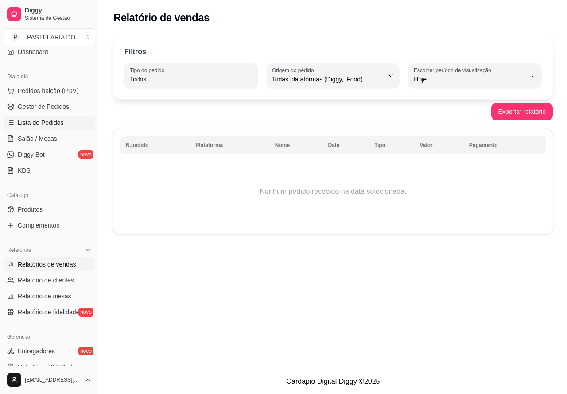
click at [58, 124] on span "Lista de Pedidos" at bounding box center [41, 122] width 46 height 9
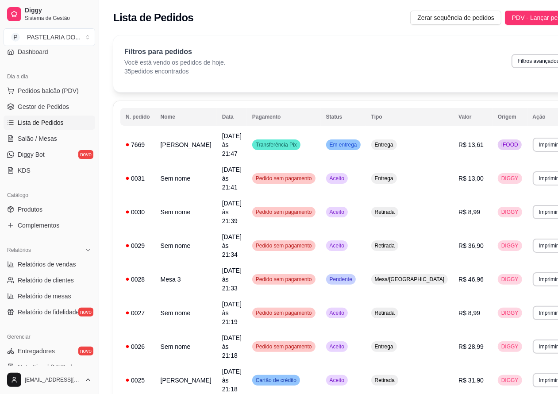
click at [533, 171] on button "Imprimir" at bounding box center [548, 178] width 31 height 14
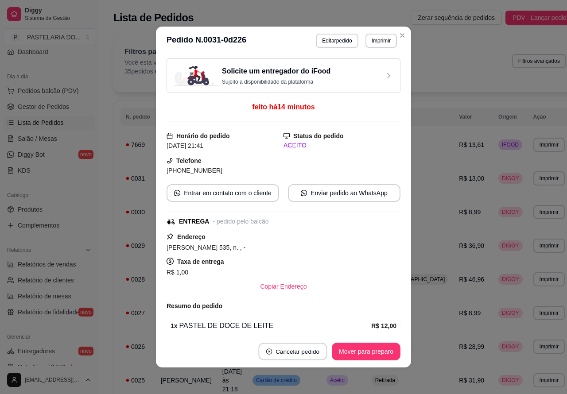
click at [301, 351] on button "Cancelar pedido" at bounding box center [292, 351] width 69 height 17
click at [312, 330] on button "Sim" at bounding box center [313, 329] width 35 height 17
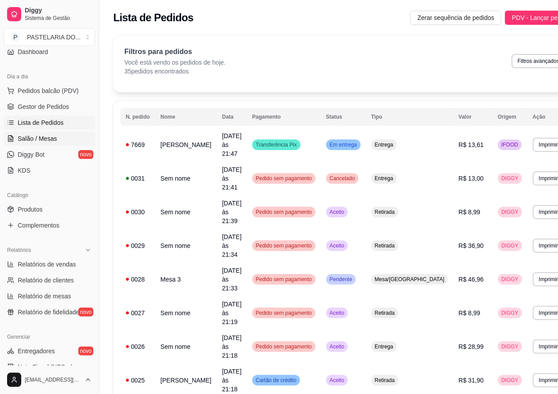
click at [47, 134] on span "Salão / Mesas" at bounding box center [37, 138] width 39 height 9
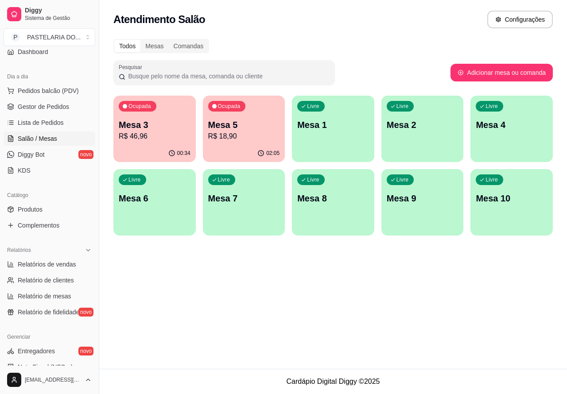
click at [163, 126] on p "Mesa 3" at bounding box center [155, 125] width 72 height 12
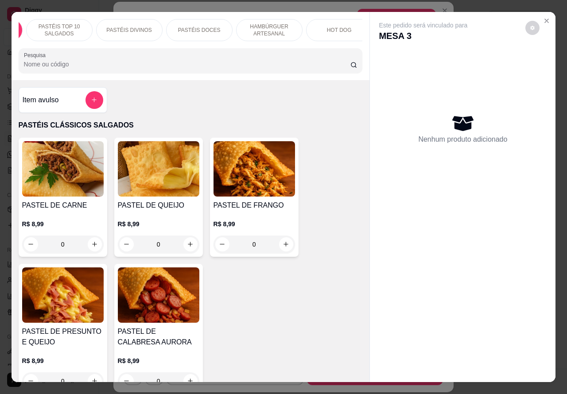
scroll to position [0, 212]
click at [256, 27] on p "BEBIDAS" at bounding box center [259, 30] width 23 height 7
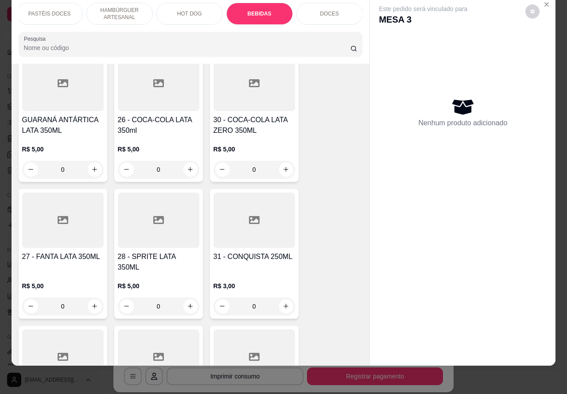
scroll to position [2847, 0]
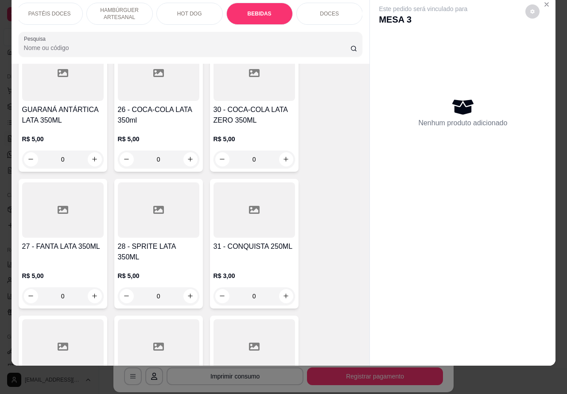
click at [188, 294] on icon "increase-product-quantity" at bounding box center [190, 296] width 5 height 5
click at [187, 293] on icon "increase-product-quantity" at bounding box center [190, 296] width 7 height 7
type input "1"
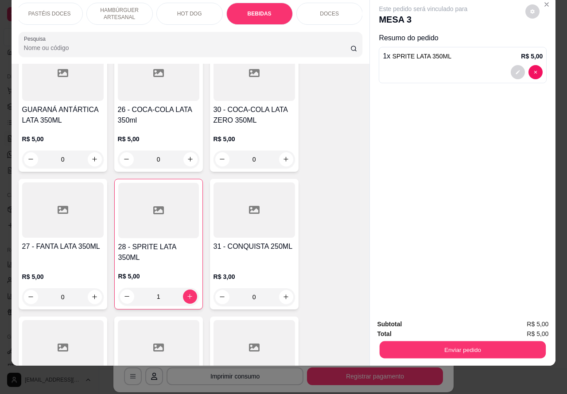
click at [450, 341] on button "Enviar pedido" at bounding box center [462, 349] width 166 height 17
click at [525, 320] on button "Enviar pedido" at bounding box center [524, 320] width 50 height 17
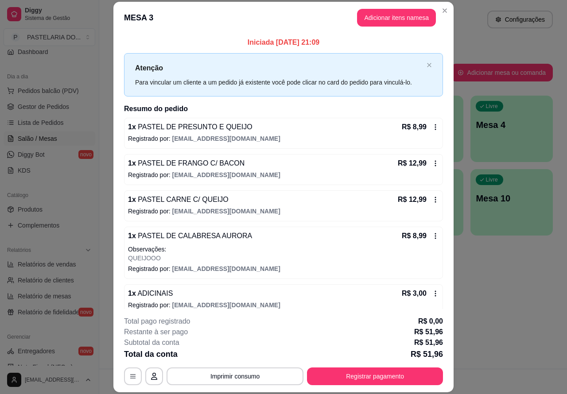
scroll to position [47, 0]
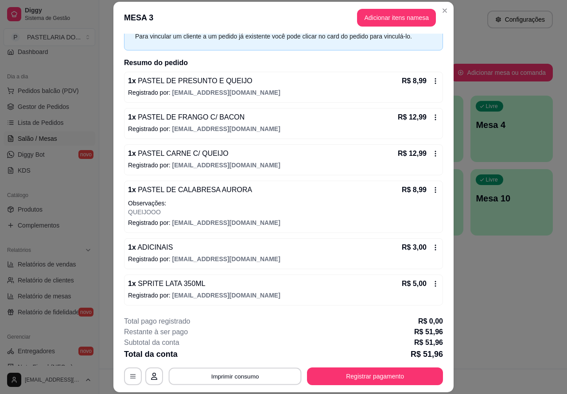
click at [271, 372] on button "Imprimir consumo" at bounding box center [235, 375] width 133 height 17
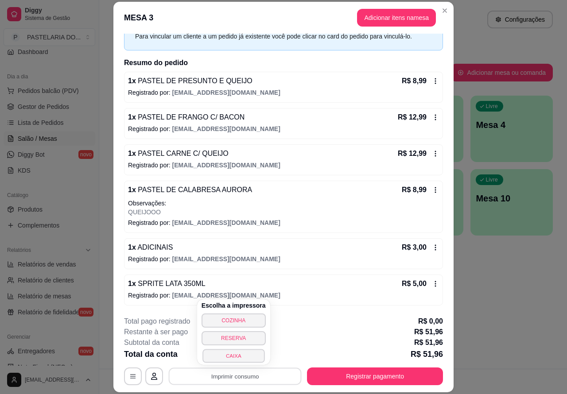
click at [243, 351] on button "CAIXA" at bounding box center [233, 356] width 62 height 14
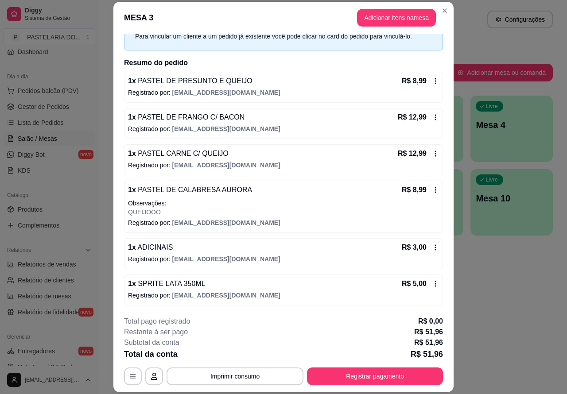
click at [440, 11] on div "Atendimento Salão Configurações" at bounding box center [332, 20] width 439 height 18
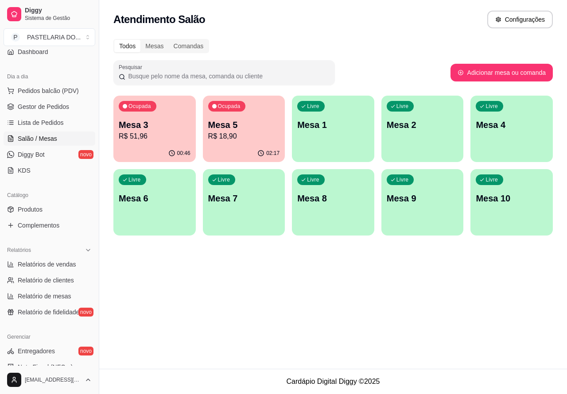
click at [162, 140] on p "R$ 51,96" at bounding box center [155, 136] width 72 height 11
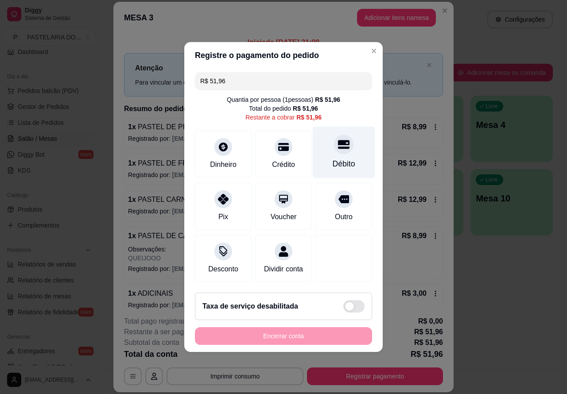
click at [346, 142] on div "Débito" at bounding box center [344, 153] width 62 height 52
type input "R$ 0,00"
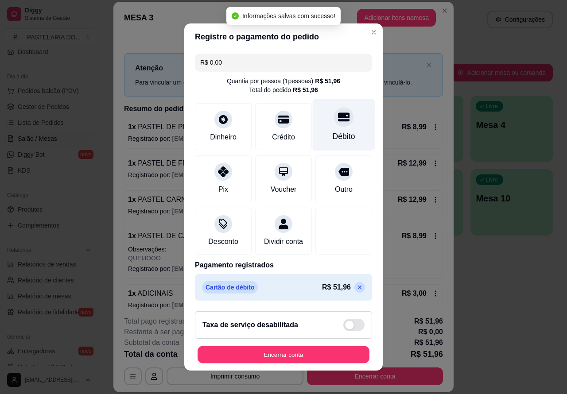
click at [317, 355] on button "Encerrar conta" at bounding box center [283, 354] width 172 height 17
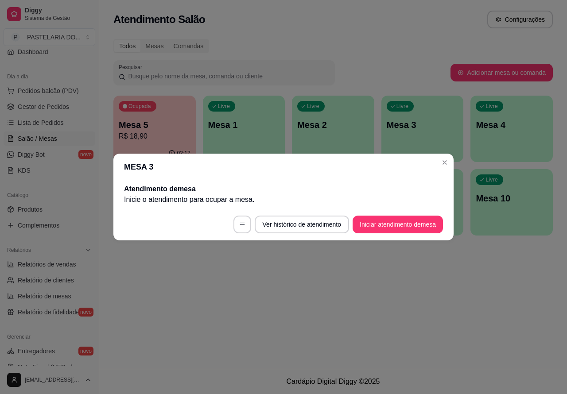
click at [371, 275] on div "Atendimento Salão Configurações Todos Mesas Comandas Pesquisar Adicionar mesa o…" at bounding box center [332, 184] width 467 height 369
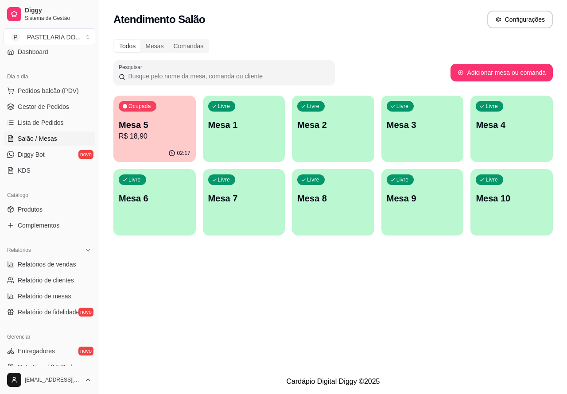
click at [157, 129] on p "Mesa 5" at bounding box center [155, 125] width 72 height 12
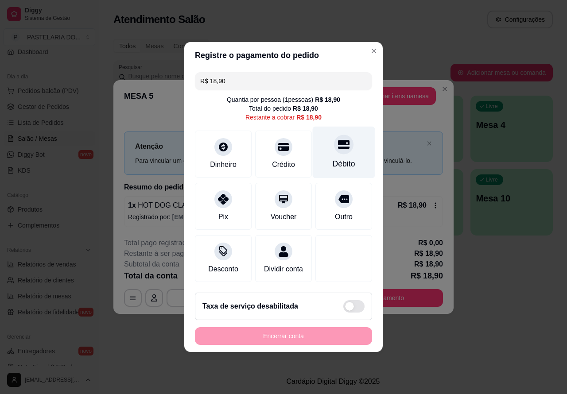
click at [339, 144] on icon at bounding box center [344, 144] width 12 height 9
type input "R$ 0,00"
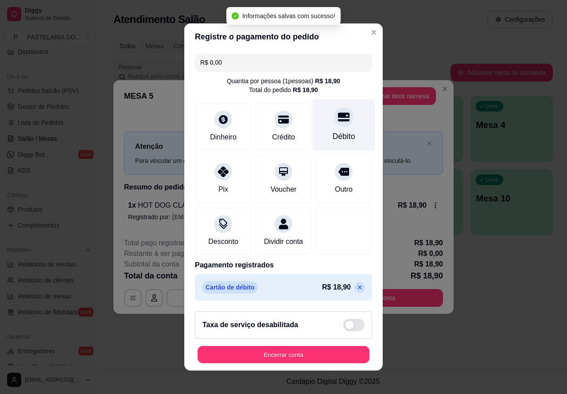
click at [333, 357] on button "Encerrar conta" at bounding box center [283, 354] width 172 height 17
